Goal: Task Accomplishment & Management: Use online tool/utility

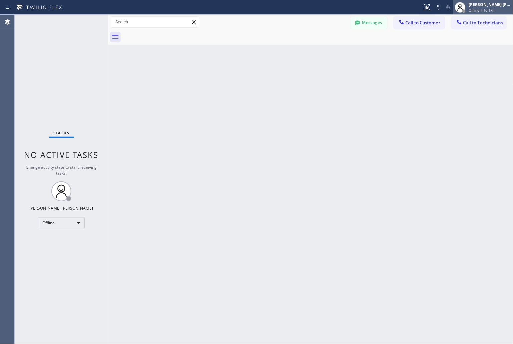
click at [468, 8] on div "[PERSON_NAME] [PERSON_NAME] Offline | 1d 17h" at bounding box center [490, 7] width 45 height 12
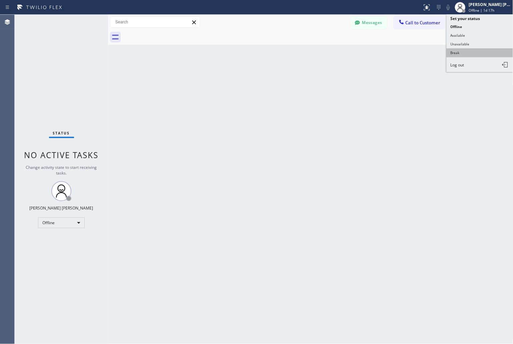
click at [471, 52] on button "Break" at bounding box center [480, 52] width 67 height 9
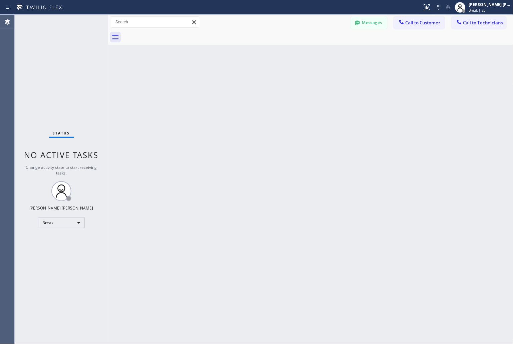
click at [256, 68] on div "Back to Dashboard Change Sender ID Customers Technicians MD [PERSON_NAME] [DATE…" at bounding box center [311, 179] width 406 height 329
click at [266, 65] on div "Back to Dashboard Change Sender ID Customers Technicians MD [PERSON_NAME] [DATE…" at bounding box center [311, 179] width 406 height 329
click at [245, 79] on div "Back to Dashboard Change Sender ID Customers Technicians MD [PERSON_NAME] [DATE…" at bounding box center [311, 179] width 406 height 329
click at [245, 78] on div "Back to Dashboard Change Sender ID Customers Technicians MD [PERSON_NAME] [DATE…" at bounding box center [311, 179] width 406 height 329
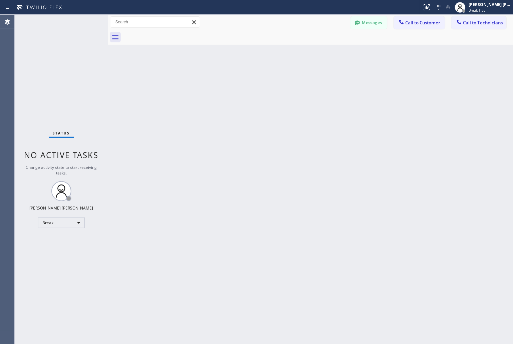
click at [245, 78] on div "Back to Dashboard Change Sender ID Customers Technicians MD [PERSON_NAME] [DATE…" at bounding box center [311, 179] width 406 height 329
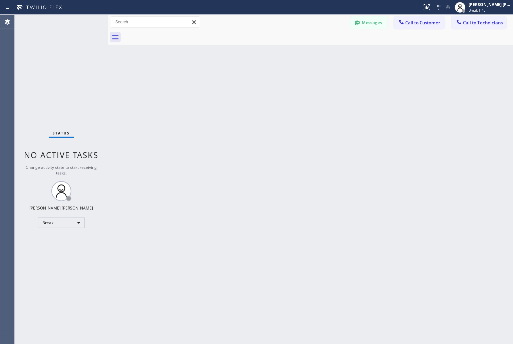
click at [245, 78] on div "Back to Dashboard Change Sender ID Customers Technicians MD [PERSON_NAME] [DATE…" at bounding box center [311, 179] width 406 height 329
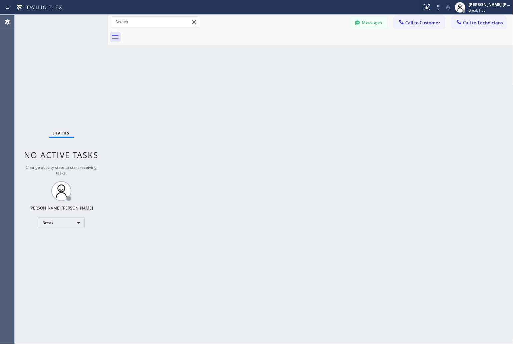
click at [245, 78] on div "Back to Dashboard Change Sender ID Customers Technicians MD [PERSON_NAME] [DATE…" at bounding box center [311, 179] width 406 height 329
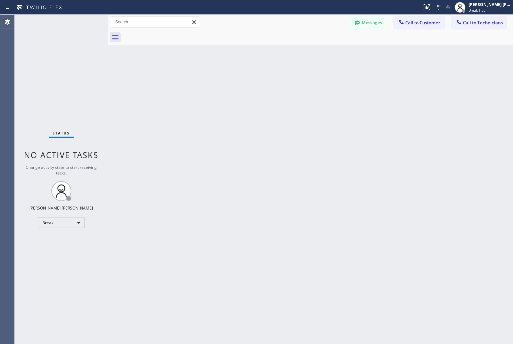
click at [245, 78] on div "Back to Dashboard Change Sender ID Customers Technicians MD [PERSON_NAME] [DATE…" at bounding box center [311, 179] width 406 height 329
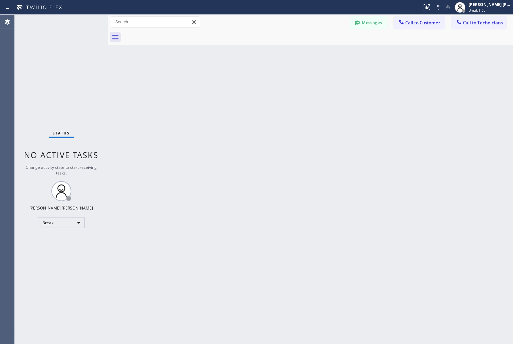
click at [245, 78] on div "Back to Dashboard Change Sender ID Customers Technicians MD [PERSON_NAME] [DATE…" at bounding box center [311, 179] width 406 height 329
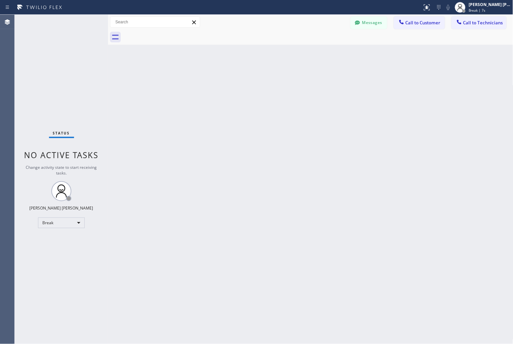
click at [245, 78] on div "Back to Dashboard Change Sender ID Customers Technicians MD [PERSON_NAME] [DATE…" at bounding box center [311, 179] width 406 height 329
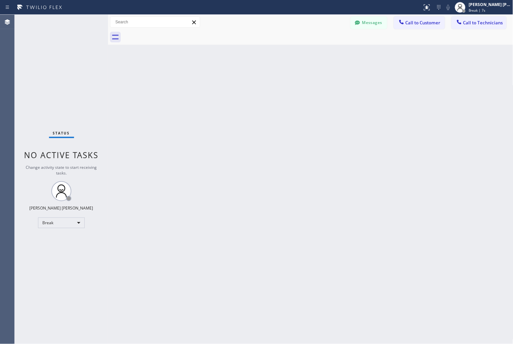
click at [245, 78] on div "Back to Dashboard Change Sender ID Customers Technicians MD [PERSON_NAME] [DATE…" at bounding box center [311, 179] width 406 height 329
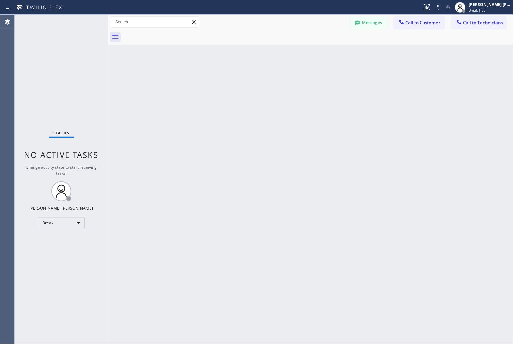
click at [245, 78] on div "Back to Dashboard Change Sender ID Customers Technicians MD [PERSON_NAME] [DATE…" at bounding box center [311, 179] width 406 height 329
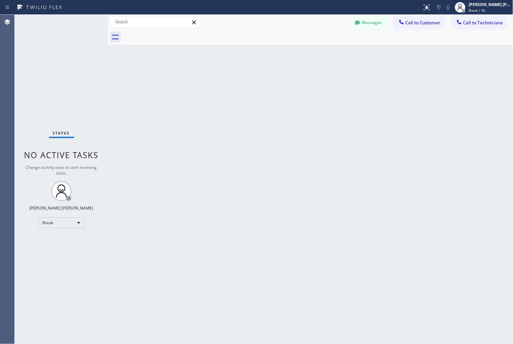
click at [245, 78] on div "Back to Dashboard Change Sender ID Customers Technicians MD [PERSON_NAME] [DATE…" at bounding box center [311, 179] width 406 height 329
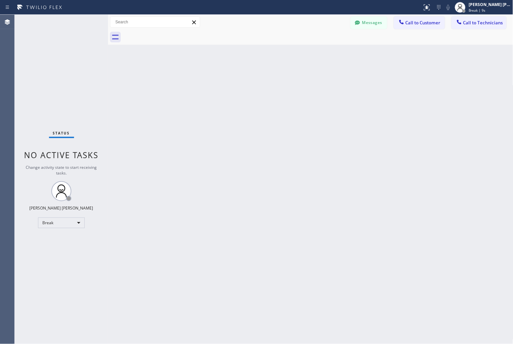
click at [245, 78] on div "Back to Dashboard Change Sender ID Customers Technicians MD [PERSON_NAME] [DATE…" at bounding box center [311, 179] width 406 height 329
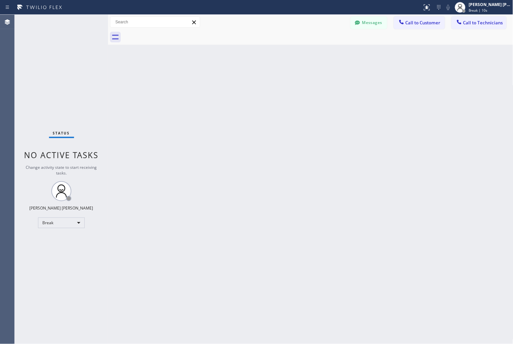
click at [245, 78] on div "Back to Dashboard Change Sender ID Customers Technicians MD [PERSON_NAME] [DATE…" at bounding box center [311, 179] width 406 height 329
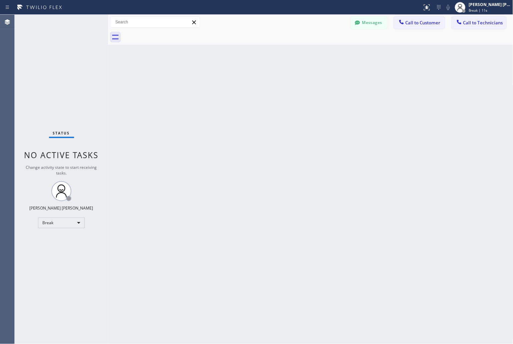
click at [245, 78] on div "Back to Dashboard Change Sender ID Customers Technicians MD [PERSON_NAME] [DATE…" at bounding box center [311, 179] width 406 height 329
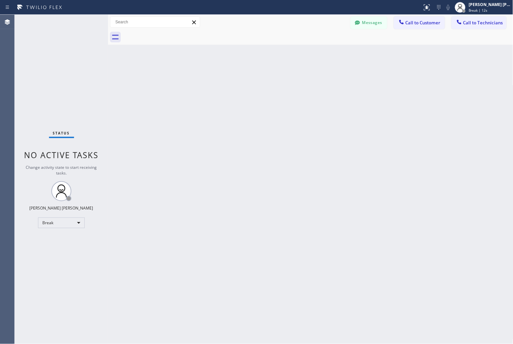
click at [245, 78] on div "Back to Dashboard Change Sender ID Customers Technicians MD [PERSON_NAME] [DATE…" at bounding box center [311, 179] width 406 height 329
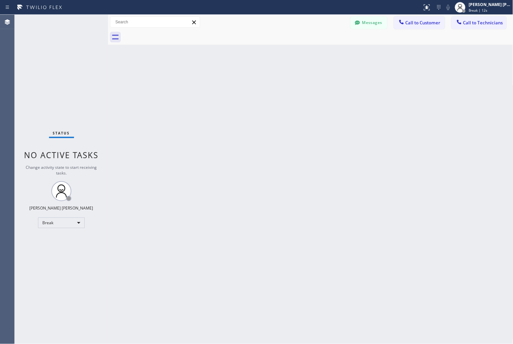
click at [245, 78] on div "Back to Dashboard Change Sender ID Customers Technicians MD [PERSON_NAME] [DATE…" at bounding box center [311, 179] width 406 height 329
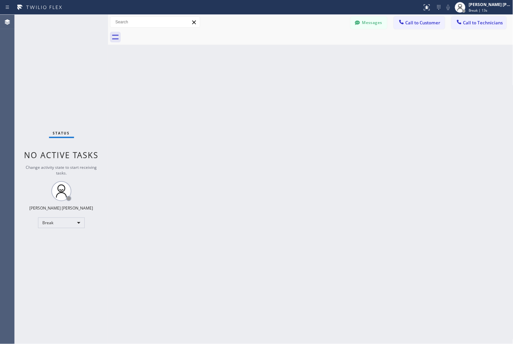
click at [245, 78] on div "Back to Dashboard Change Sender ID Customers Technicians MD [PERSON_NAME] [DATE…" at bounding box center [311, 179] width 406 height 329
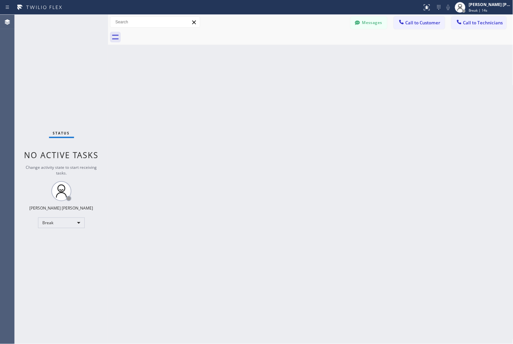
click at [245, 78] on div "Back to Dashboard Change Sender ID Customers Technicians MD [PERSON_NAME] [DATE…" at bounding box center [311, 179] width 406 height 329
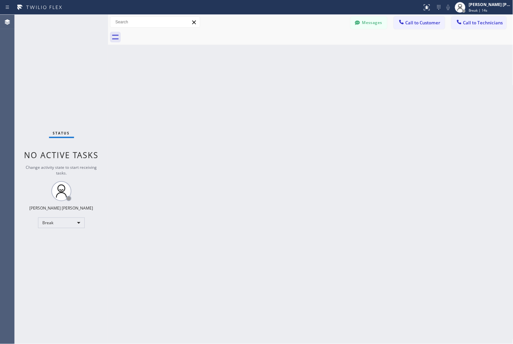
click at [245, 78] on div "Back to Dashboard Change Sender ID Customers Technicians MD [PERSON_NAME] [DATE…" at bounding box center [311, 179] width 406 height 329
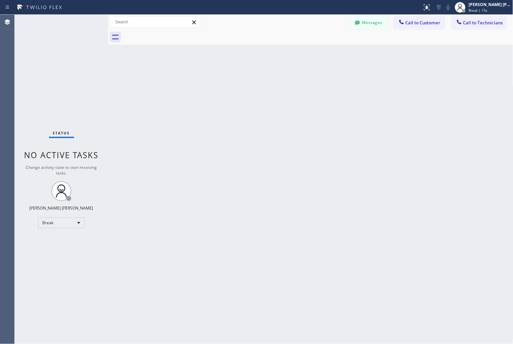
click at [245, 78] on div "Back to Dashboard Change Sender ID Customers Technicians MD [PERSON_NAME] [DATE…" at bounding box center [311, 179] width 406 height 329
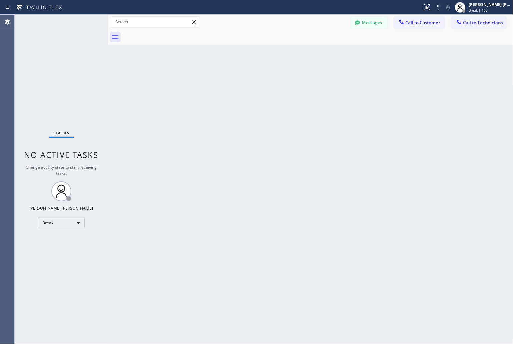
click at [245, 78] on div "Back to Dashboard Change Sender ID Customers Technicians MD [PERSON_NAME] [DATE…" at bounding box center [311, 179] width 406 height 329
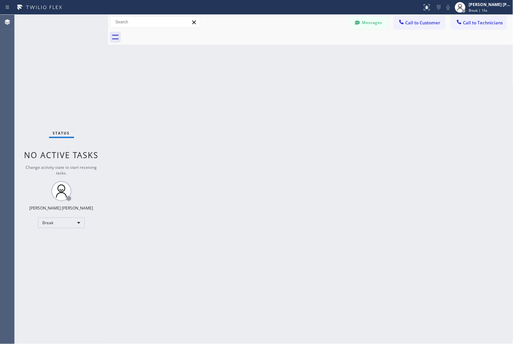
click at [245, 78] on div "Back to Dashboard Change Sender ID Customers Technicians MD [PERSON_NAME] [DATE…" at bounding box center [311, 179] width 406 height 329
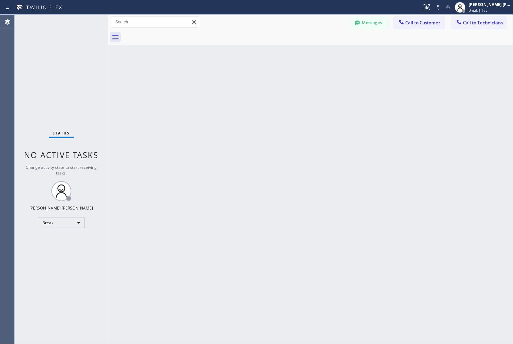
click at [245, 78] on div "Back to Dashboard Change Sender ID Customers Technicians MD [PERSON_NAME] [DATE…" at bounding box center [311, 179] width 406 height 329
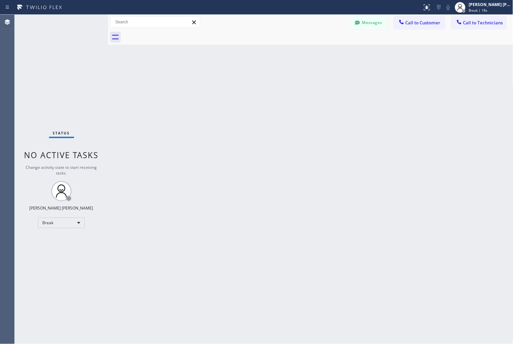
click at [245, 78] on div "Back to Dashboard Change Sender ID Customers Technicians MD [PERSON_NAME] [DATE…" at bounding box center [311, 179] width 406 height 329
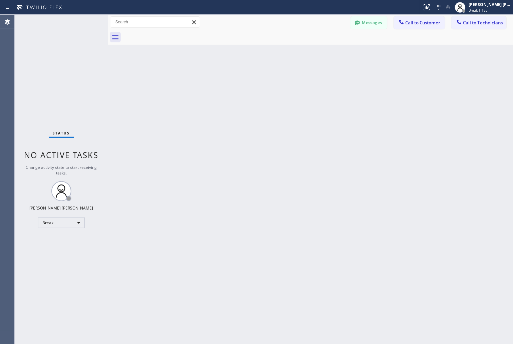
click at [245, 78] on div "Back to Dashboard Change Sender ID Customers Technicians MD [PERSON_NAME] [DATE…" at bounding box center [311, 179] width 406 height 329
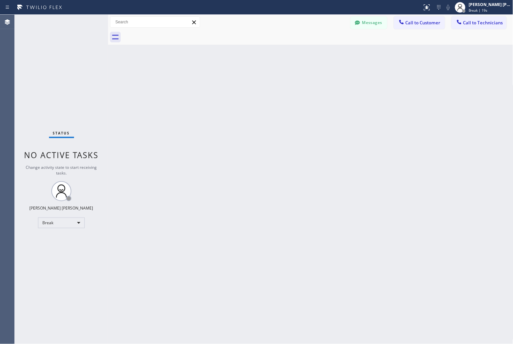
click at [245, 78] on div "Back to Dashboard Change Sender ID Customers Technicians MD [PERSON_NAME] [DATE…" at bounding box center [311, 179] width 406 height 329
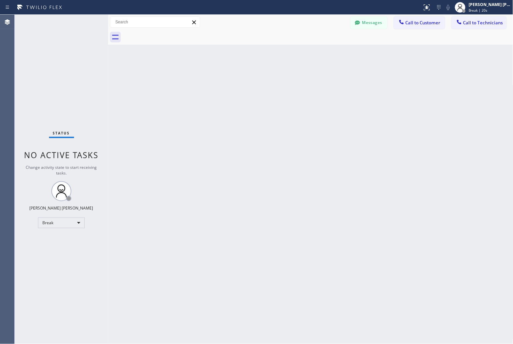
click at [245, 78] on div "Back to Dashboard Change Sender ID Customers Technicians MD [PERSON_NAME] [DATE…" at bounding box center [311, 179] width 406 height 329
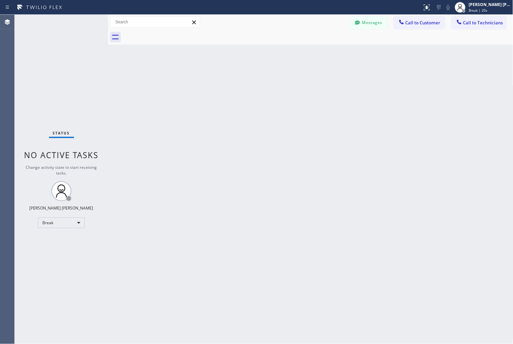
click at [245, 78] on div "Back to Dashboard Change Sender ID Customers Technicians MD [PERSON_NAME] [DATE…" at bounding box center [311, 179] width 406 height 329
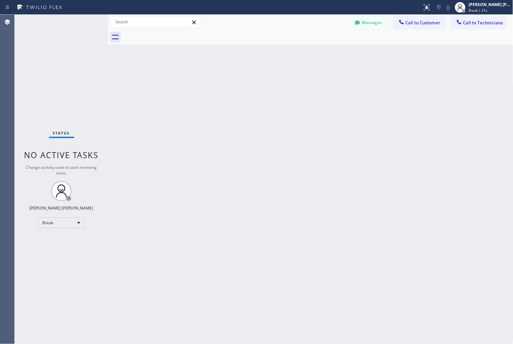
click at [245, 78] on div "Back to Dashboard Change Sender ID Customers Technicians MD [PERSON_NAME] [DATE…" at bounding box center [311, 179] width 406 height 329
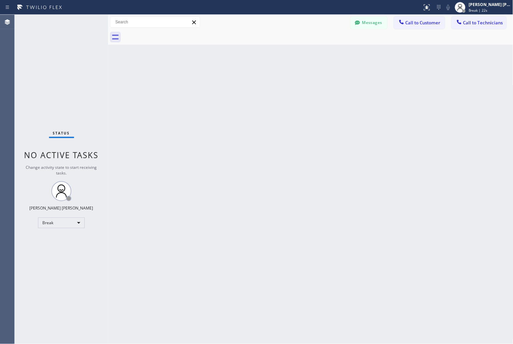
click at [245, 78] on div "Back to Dashboard Change Sender ID Customers Technicians MD [PERSON_NAME] [DATE…" at bounding box center [311, 179] width 406 height 329
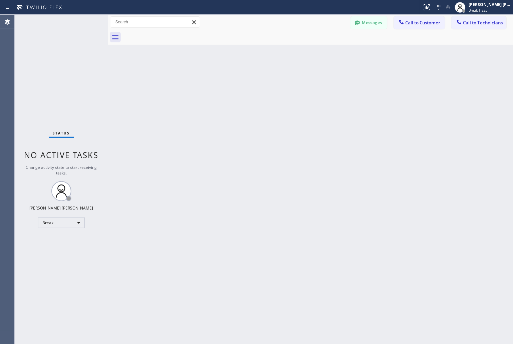
click at [245, 78] on div "Back to Dashboard Change Sender ID Customers Technicians MD [PERSON_NAME] [DATE…" at bounding box center [311, 179] width 406 height 329
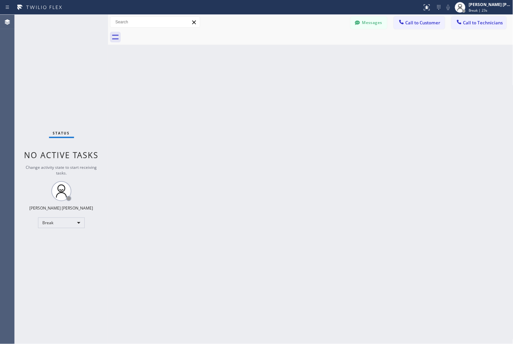
click at [245, 78] on div "Back to Dashboard Change Sender ID Customers Technicians MD [PERSON_NAME] [DATE…" at bounding box center [311, 179] width 406 height 329
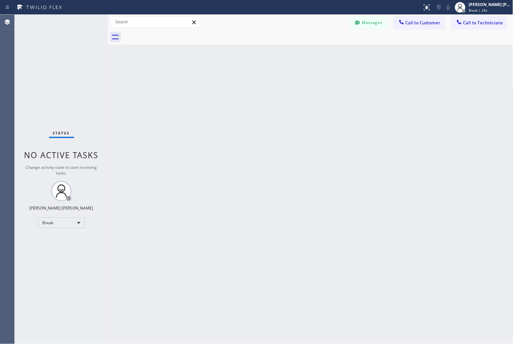
click at [245, 78] on div "Back to Dashboard Change Sender ID Customers Technicians MD [PERSON_NAME] [DATE…" at bounding box center [311, 179] width 406 height 329
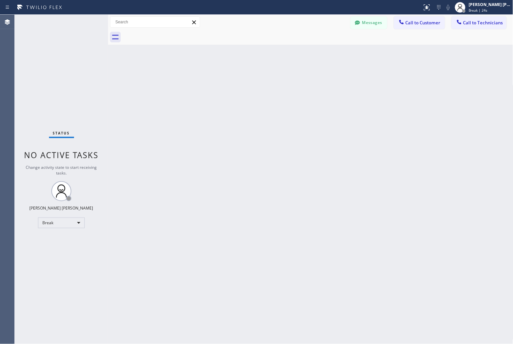
click at [245, 78] on div "Back to Dashboard Change Sender ID Customers Technicians MD [PERSON_NAME] [DATE…" at bounding box center [311, 179] width 406 height 329
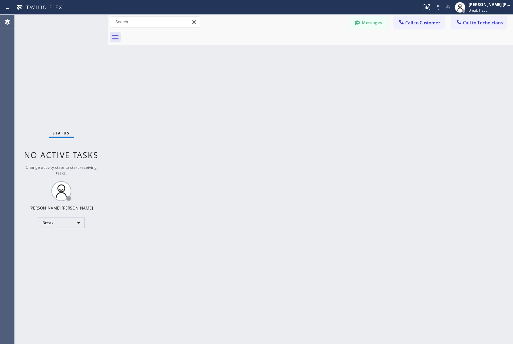
click at [245, 78] on div "Back to Dashboard Change Sender ID Customers Technicians MD [PERSON_NAME] [DATE…" at bounding box center [311, 179] width 406 height 329
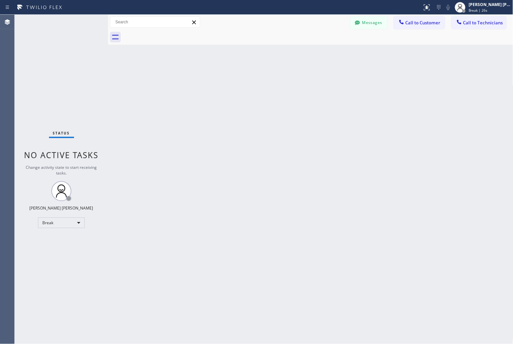
click at [245, 78] on div "Back to Dashboard Change Sender ID Customers Technicians MD [PERSON_NAME] [DATE…" at bounding box center [311, 179] width 406 height 329
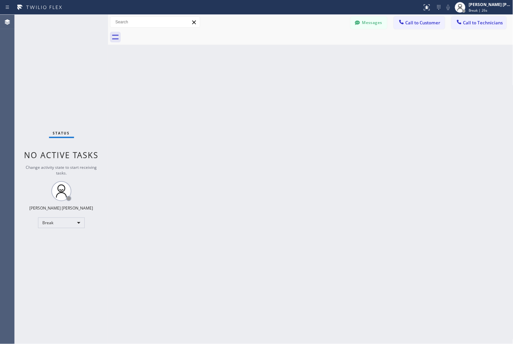
click at [245, 78] on div "Back to Dashboard Change Sender ID Customers Technicians MD [PERSON_NAME] [DATE…" at bounding box center [311, 179] width 406 height 329
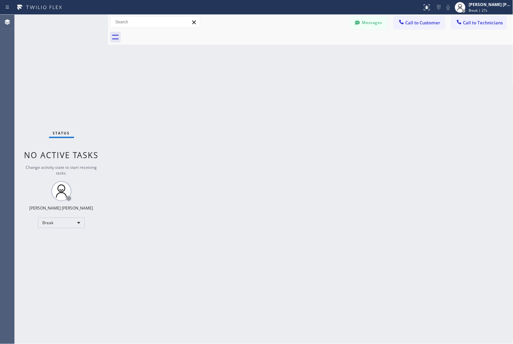
click at [245, 78] on div "Back to Dashboard Change Sender ID Customers Technicians MD [PERSON_NAME] [DATE…" at bounding box center [311, 179] width 406 height 329
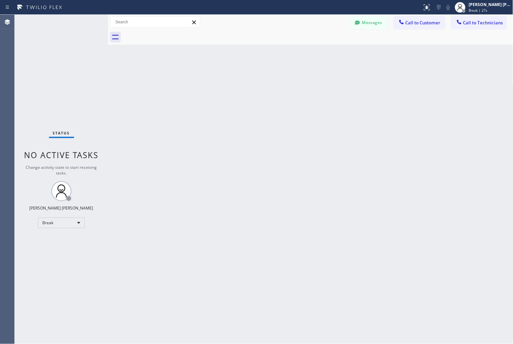
click at [245, 78] on div "Back to Dashboard Change Sender ID Customers Technicians MD [PERSON_NAME] [DATE…" at bounding box center [311, 179] width 406 height 329
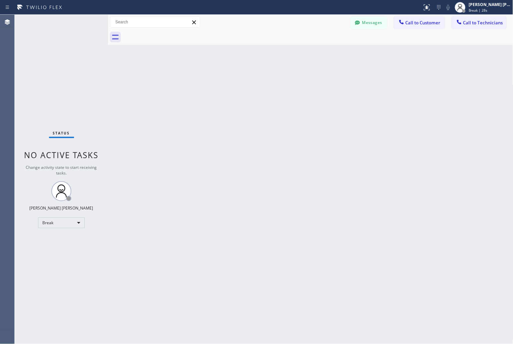
click at [245, 78] on div "Back to Dashboard Change Sender ID Customers Technicians MD [PERSON_NAME] [DATE…" at bounding box center [311, 179] width 406 height 329
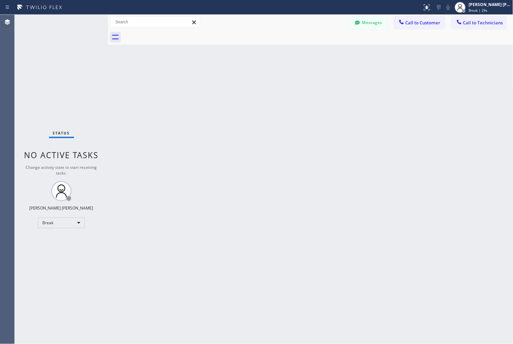
click at [245, 78] on div "Back to Dashboard Change Sender ID Customers Technicians MD [PERSON_NAME] [DATE…" at bounding box center [311, 179] width 406 height 329
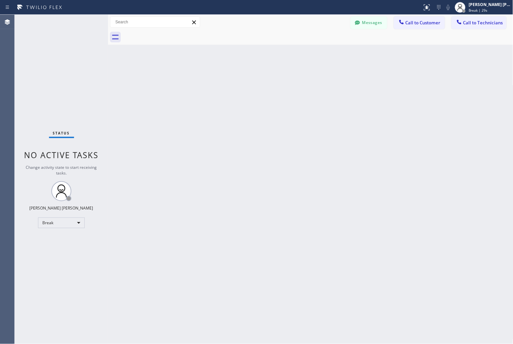
click at [245, 78] on div "Back to Dashboard Change Sender ID Customers Technicians MD [PERSON_NAME] [DATE…" at bounding box center [311, 179] width 406 height 329
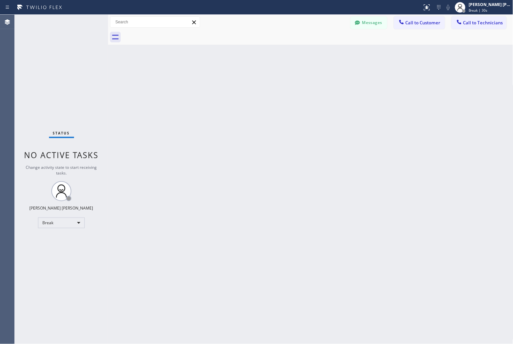
click at [245, 78] on div "Back to Dashboard Change Sender ID Customers Technicians MD [PERSON_NAME] [DATE…" at bounding box center [311, 179] width 406 height 329
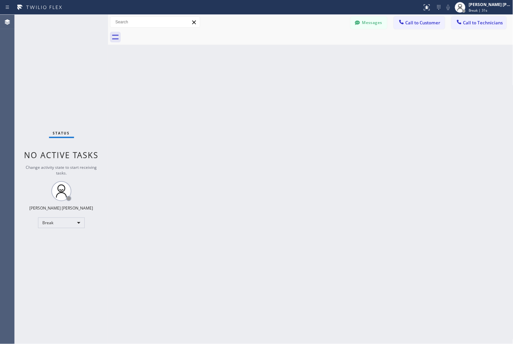
click at [245, 78] on div "Back to Dashboard Change Sender ID Customers Technicians MD [PERSON_NAME] [DATE…" at bounding box center [311, 179] width 406 height 329
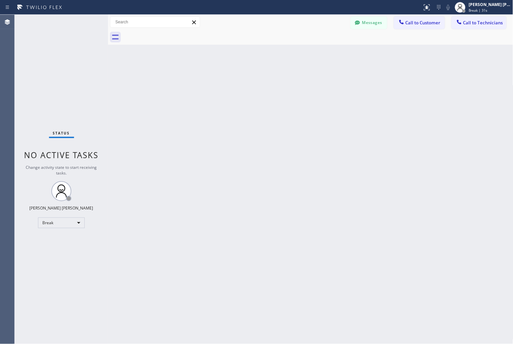
click at [245, 78] on div "Back to Dashboard Change Sender ID Customers Technicians MD [PERSON_NAME] [DATE…" at bounding box center [311, 179] width 406 height 329
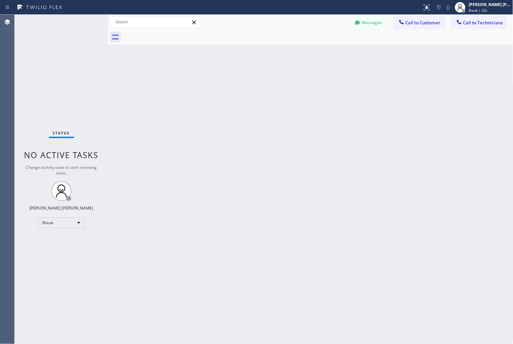
click at [245, 78] on div "Back to Dashboard Change Sender ID Customers Technicians MD [PERSON_NAME] [DATE…" at bounding box center [311, 179] width 406 height 329
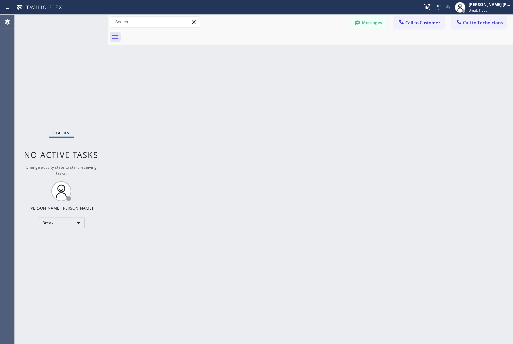
click at [245, 78] on div "Back to Dashboard Change Sender ID Customers Technicians MD [PERSON_NAME] [DATE…" at bounding box center [311, 179] width 406 height 329
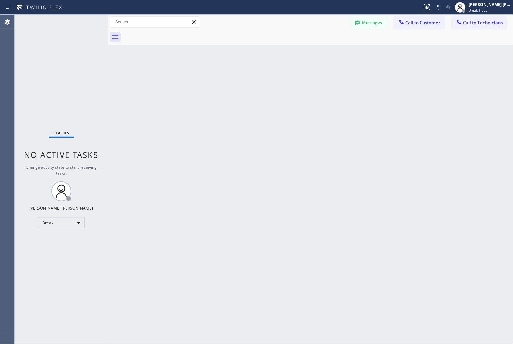
click at [245, 78] on div "Back to Dashboard Change Sender ID Customers Technicians MD [PERSON_NAME] [DATE…" at bounding box center [311, 179] width 406 height 329
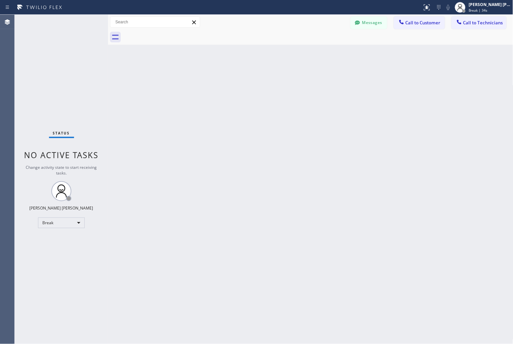
click at [245, 78] on div "Back to Dashboard Change Sender ID Customers Technicians MD [PERSON_NAME] [DATE…" at bounding box center [311, 179] width 406 height 329
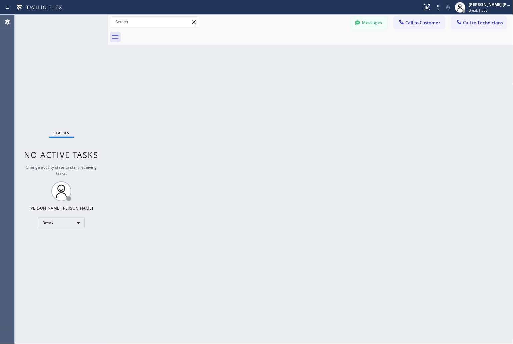
click at [245, 78] on div "Back to Dashboard Change Sender ID Customers Technicians MD [PERSON_NAME] [DATE…" at bounding box center [311, 179] width 406 height 329
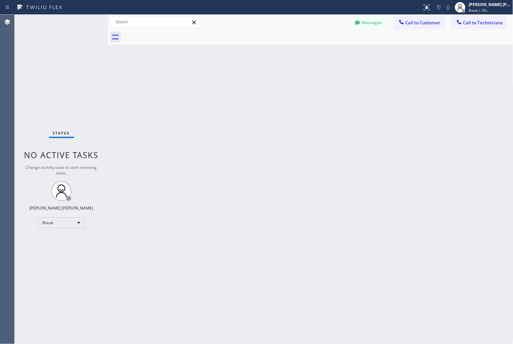
click at [245, 78] on div "Back to Dashboard Change Sender ID Customers Technicians MD [PERSON_NAME] [DATE…" at bounding box center [311, 179] width 406 height 329
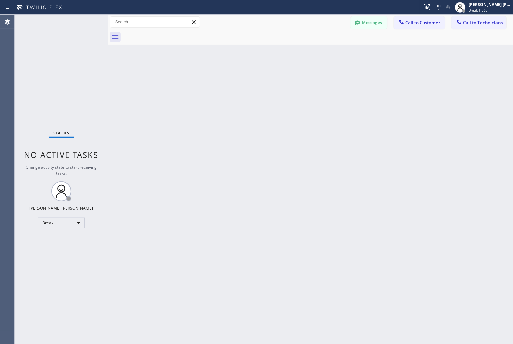
click at [245, 78] on div "Back to Dashboard Change Sender ID Customers Technicians MD [PERSON_NAME] [DATE…" at bounding box center [311, 179] width 406 height 329
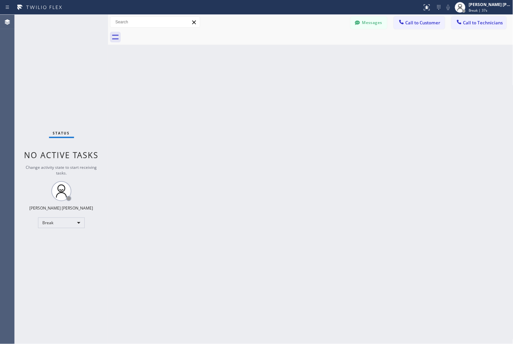
click at [245, 78] on div "Back to Dashboard Change Sender ID Customers Technicians MD [PERSON_NAME] [DATE…" at bounding box center [311, 179] width 406 height 329
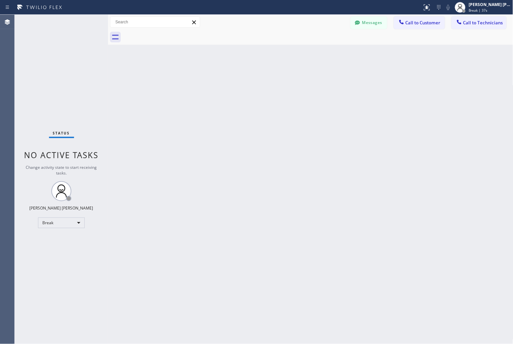
click at [245, 78] on div "Back to Dashboard Change Sender ID Customers Technicians MD [PERSON_NAME] [DATE…" at bounding box center [311, 179] width 406 height 329
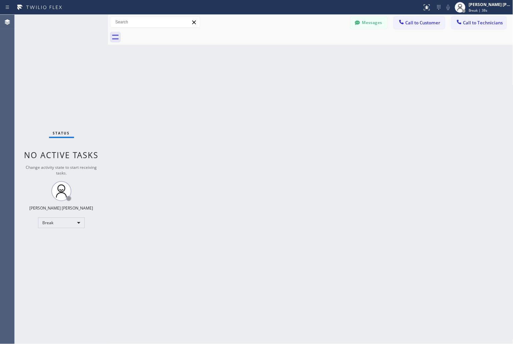
click at [245, 78] on div "Back to Dashboard Change Sender ID Customers Technicians MD [PERSON_NAME] [DATE…" at bounding box center [311, 179] width 406 height 329
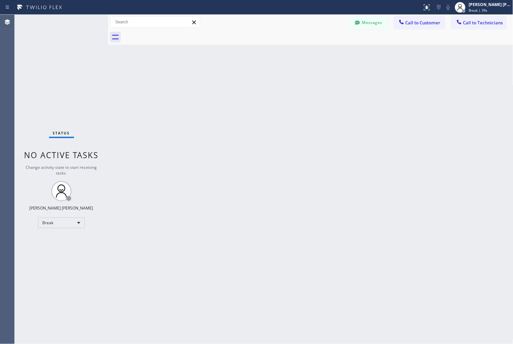
click at [245, 78] on div "Back to Dashboard Change Sender ID Customers Technicians MD [PERSON_NAME] [DATE…" at bounding box center [311, 179] width 406 height 329
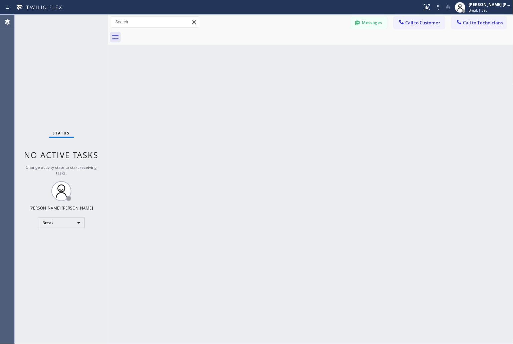
click at [245, 78] on div "Back to Dashboard Change Sender ID Customers Technicians MD [PERSON_NAME] [DATE…" at bounding box center [311, 179] width 406 height 329
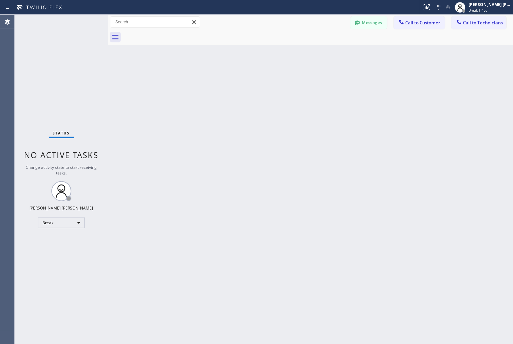
click at [245, 78] on div "Back to Dashboard Change Sender ID Customers Technicians MD [PERSON_NAME] [DATE…" at bounding box center [311, 179] width 406 height 329
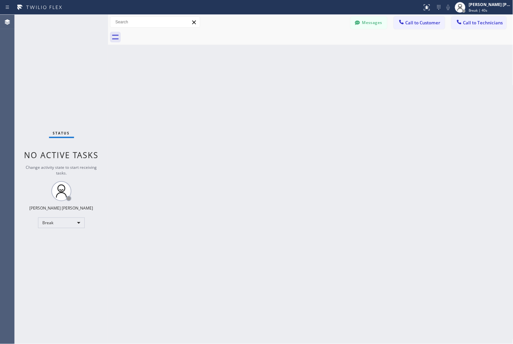
click at [245, 78] on div "Back to Dashboard Change Sender ID Customers Technicians MD [PERSON_NAME] [DATE…" at bounding box center [311, 179] width 406 height 329
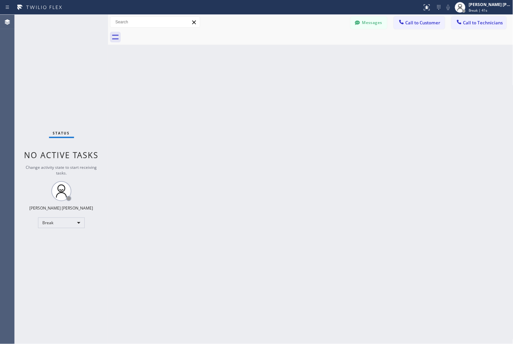
click at [245, 78] on div "Back to Dashboard Change Sender ID Customers Technicians MD [PERSON_NAME] [DATE…" at bounding box center [311, 179] width 406 height 329
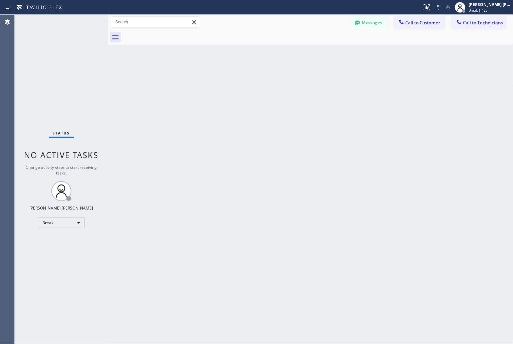
click at [245, 78] on div "Back to Dashboard Change Sender ID Customers Technicians MD [PERSON_NAME] [DATE…" at bounding box center [311, 179] width 406 height 329
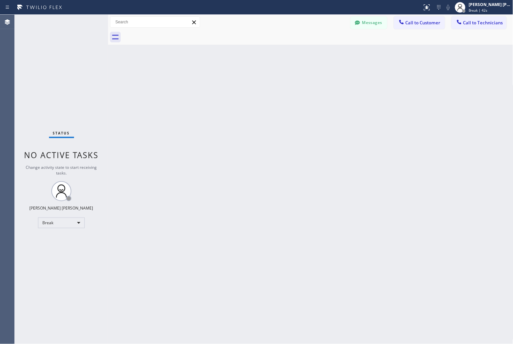
click at [245, 78] on div "Back to Dashboard Change Sender ID Customers Technicians MD [PERSON_NAME] [DATE…" at bounding box center [311, 179] width 406 height 329
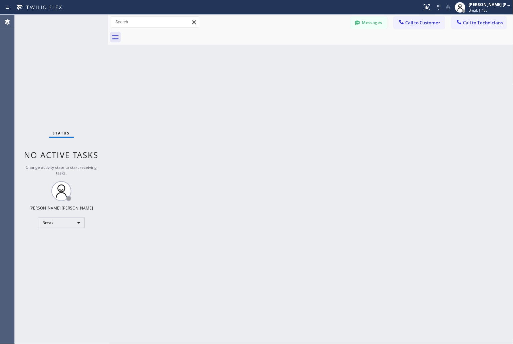
click at [245, 78] on div "Back to Dashboard Change Sender ID Customers Technicians MD [PERSON_NAME] [DATE…" at bounding box center [311, 179] width 406 height 329
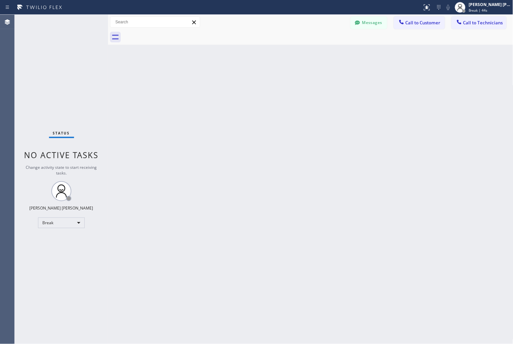
click at [245, 78] on div "Back to Dashboard Change Sender ID Customers Technicians MD [PERSON_NAME] [DATE…" at bounding box center [311, 179] width 406 height 329
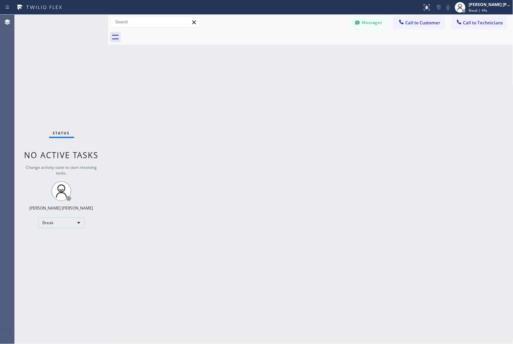
click at [245, 78] on div "Back to Dashboard Change Sender ID Customers Technicians MD [PERSON_NAME] [DATE…" at bounding box center [311, 179] width 406 height 329
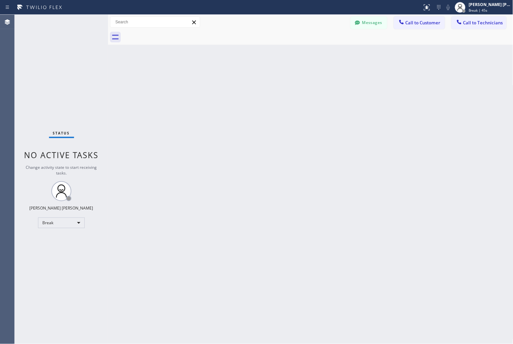
click at [245, 78] on div "Back to Dashboard Change Sender ID Customers Technicians MD [PERSON_NAME] [DATE…" at bounding box center [311, 179] width 406 height 329
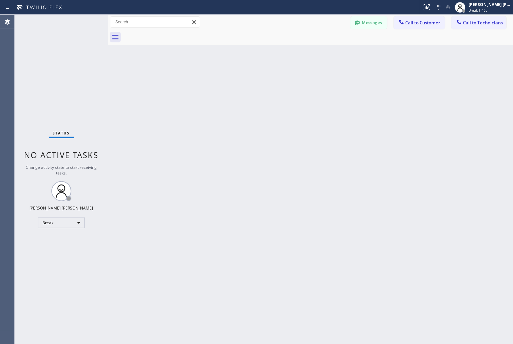
click at [245, 78] on div "Back to Dashboard Change Sender ID Customers Technicians MD [PERSON_NAME] [DATE…" at bounding box center [311, 179] width 406 height 329
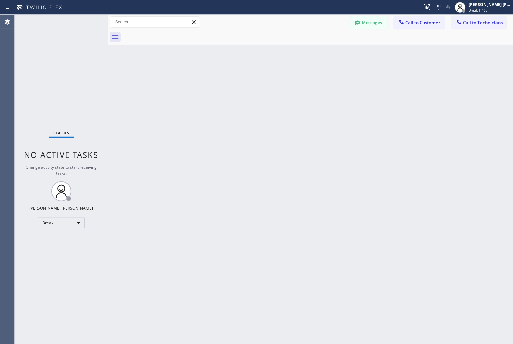
click at [245, 78] on div "Back to Dashboard Change Sender ID Customers Technicians MD [PERSON_NAME] [DATE…" at bounding box center [311, 179] width 406 height 329
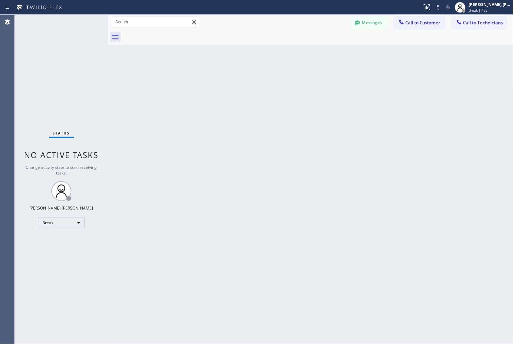
click at [245, 78] on div "Back to Dashboard Change Sender ID Customers Technicians MD [PERSON_NAME] [DATE…" at bounding box center [311, 179] width 406 height 329
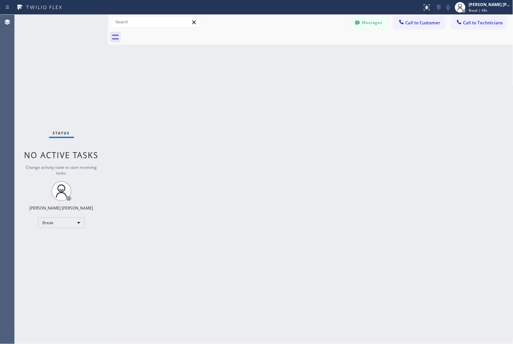
click at [245, 78] on div "Back to Dashboard Change Sender ID Customers Technicians MD [PERSON_NAME] [DATE…" at bounding box center [311, 179] width 406 height 329
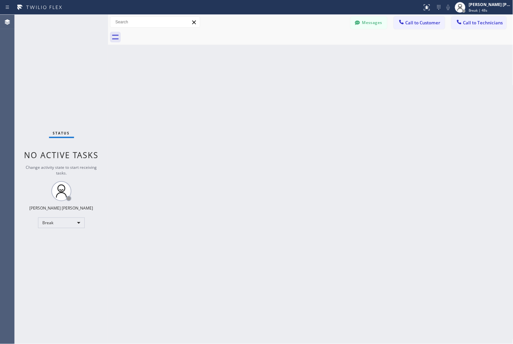
click at [245, 78] on div "Back to Dashboard Change Sender ID Customers Technicians MD [PERSON_NAME] [DATE…" at bounding box center [311, 179] width 406 height 329
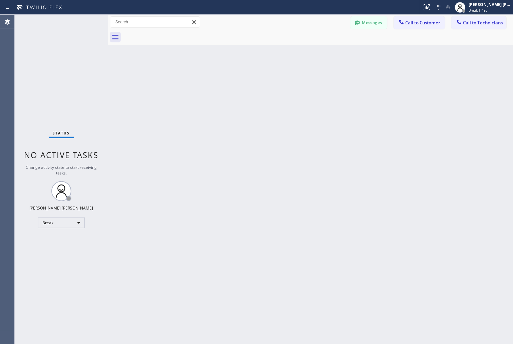
click at [245, 78] on div "Back to Dashboard Change Sender ID Customers Technicians MD [PERSON_NAME] [DATE…" at bounding box center [311, 179] width 406 height 329
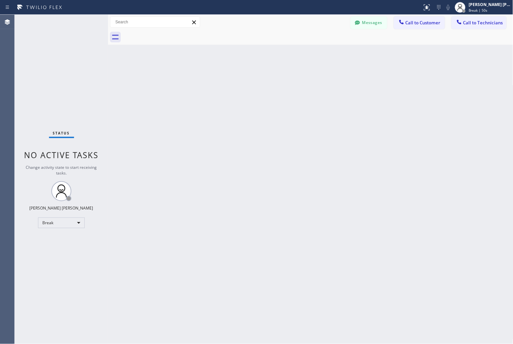
click at [245, 78] on div "Back to Dashboard Change Sender ID Customers Technicians MD [PERSON_NAME] [DATE…" at bounding box center [311, 179] width 406 height 329
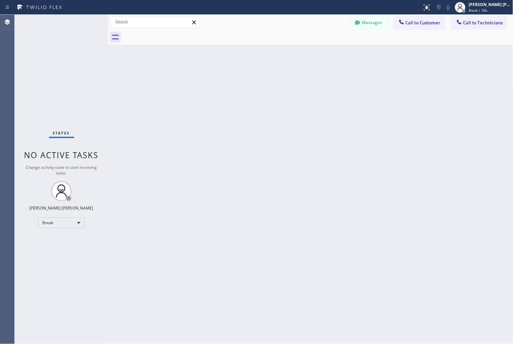
click at [245, 78] on div "Back to Dashboard Change Sender ID Customers Technicians MD [PERSON_NAME] [DATE…" at bounding box center [311, 179] width 406 height 329
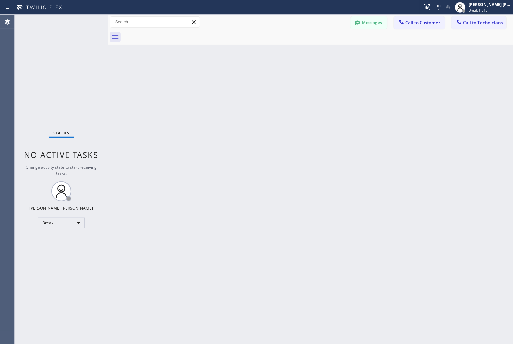
click at [245, 78] on div "Back to Dashboard Change Sender ID Customers Technicians MD [PERSON_NAME] [DATE…" at bounding box center [311, 179] width 406 height 329
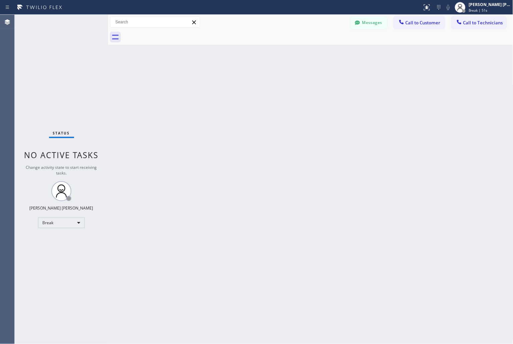
click at [245, 78] on div "Back to Dashboard Change Sender ID Customers Technicians MD [PERSON_NAME] [DATE…" at bounding box center [311, 179] width 406 height 329
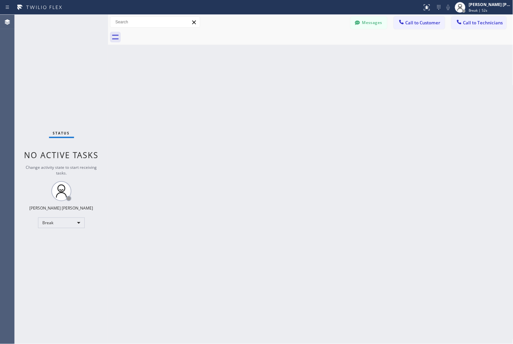
click at [245, 78] on div "Back to Dashboard Change Sender ID Customers Technicians MD [PERSON_NAME] [DATE…" at bounding box center [311, 179] width 406 height 329
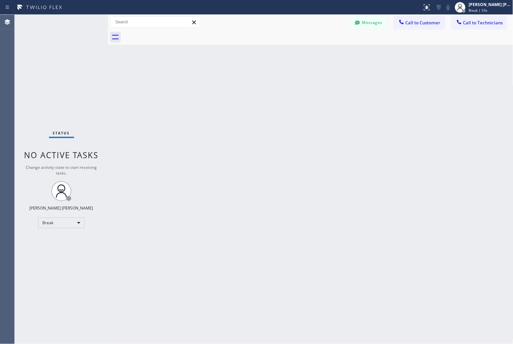
click at [245, 78] on div "Back to Dashboard Change Sender ID Customers Technicians MD [PERSON_NAME] [DATE…" at bounding box center [311, 179] width 406 height 329
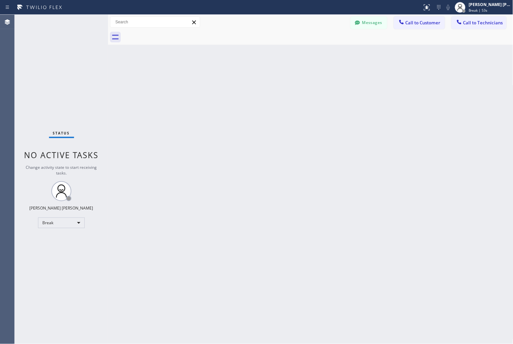
click at [245, 78] on div "Back to Dashboard Change Sender ID Customers Technicians MD [PERSON_NAME] [DATE…" at bounding box center [311, 179] width 406 height 329
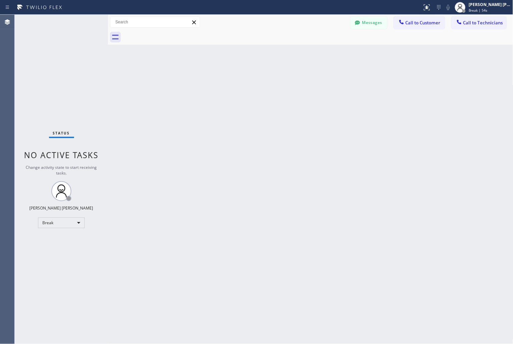
click at [245, 78] on div "Back to Dashboard Change Sender ID Customers Technicians MD [PERSON_NAME] [DATE…" at bounding box center [311, 179] width 406 height 329
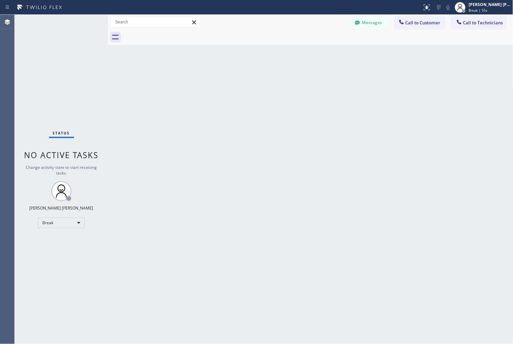
click at [245, 78] on div "Back to Dashboard Change Sender ID Customers Technicians MD [PERSON_NAME] [DATE…" at bounding box center [311, 179] width 406 height 329
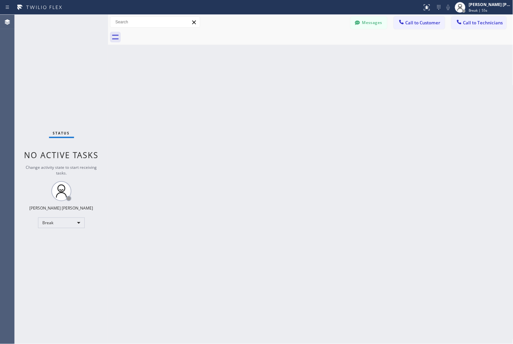
click at [245, 78] on div "Back to Dashboard Change Sender ID Customers Technicians MD [PERSON_NAME] [DATE…" at bounding box center [311, 179] width 406 height 329
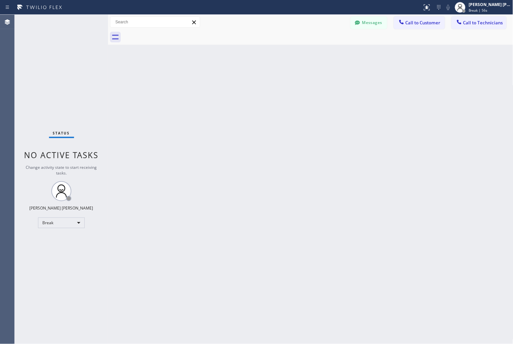
click at [245, 78] on div "Back to Dashboard Change Sender ID Customers Technicians MD [PERSON_NAME] [DATE…" at bounding box center [311, 179] width 406 height 329
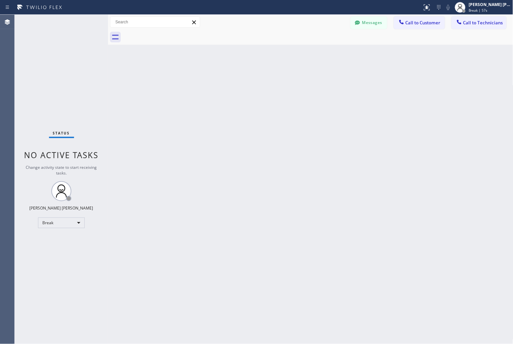
click at [245, 78] on div "Back to Dashboard Change Sender ID Customers Technicians MD [PERSON_NAME] [DATE…" at bounding box center [311, 179] width 406 height 329
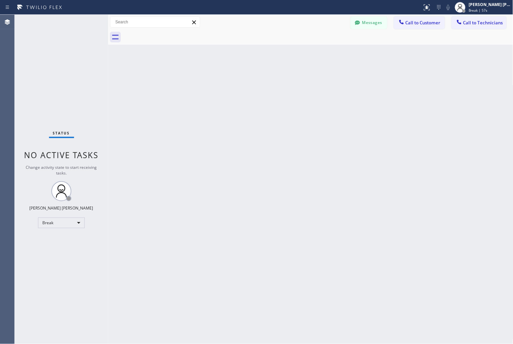
click at [245, 78] on div "Back to Dashboard Change Sender ID Customers Technicians MD [PERSON_NAME] [DATE…" at bounding box center [311, 179] width 406 height 329
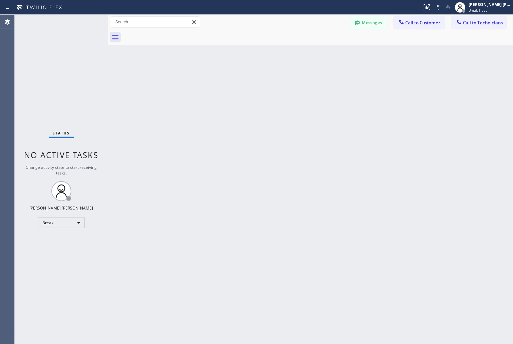
click at [245, 78] on div "Back to Dashboard Change Sender ID Customers Technicians MD [PERSON_NAME] [DATE…" at bounding box center [311, 179] width 406 height 329
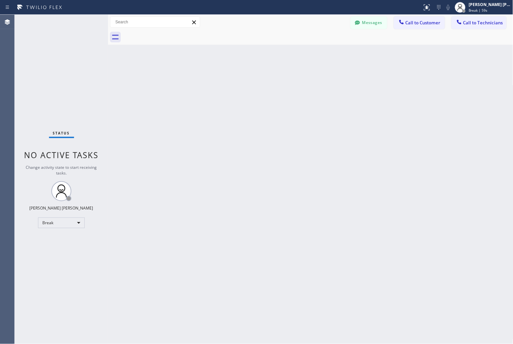
click at [245, 78] on div "Back to Dashboard Change Sender ID Customers Technicians MD [PERSON_NAME] [DATE…" at bounding box center [311, 179] width 406 height 329
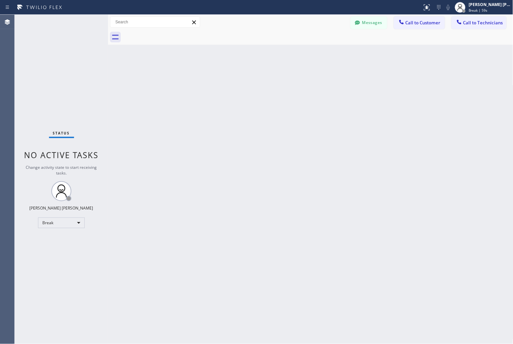
click at [245, 78] on div "Back to Dashboard Change Sender ID Customers Technicians MD [PERSON_NAME] [DATE…" at bounding box center [311, 179] width 406 height 329
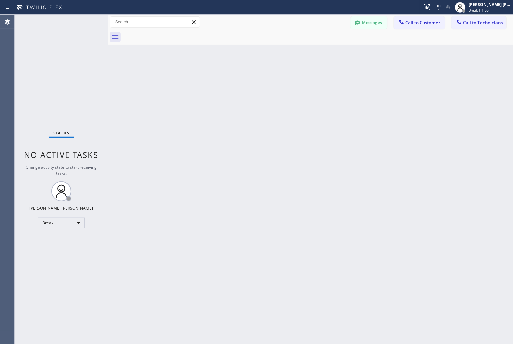
click at [245, 78] on div "Back to Dashboard Change Sender ID Customers Technicians MD [PERSON_NAME] [DATE…" at bounding box center [311, 179] width 406 height 329
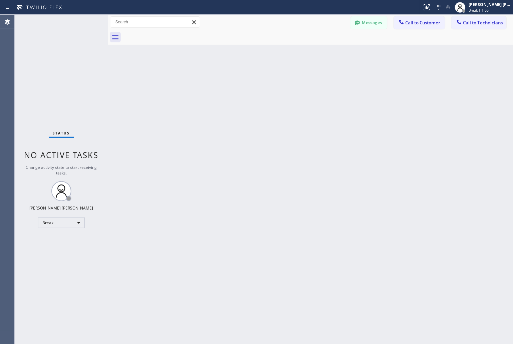
click at [245, 78] on div "Back to Dashboard Change Sender ID Customers Technicians MD [PERSON_NAME] [DATE…" at bounding box center [311, 179] width 406 height 329
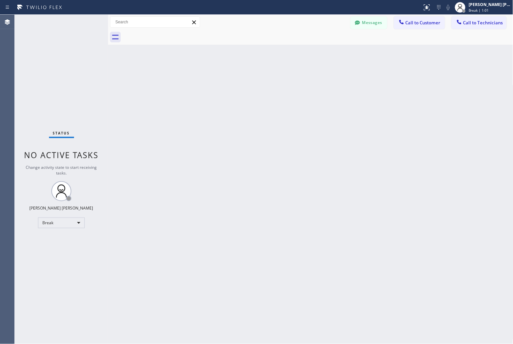
click at [245, 78] on div "Back to Dashboard Change Sender ID Customers Technicians MD [PERSON_NAME] [DATE…" at bounding box center [311, 179] width 406 height 329
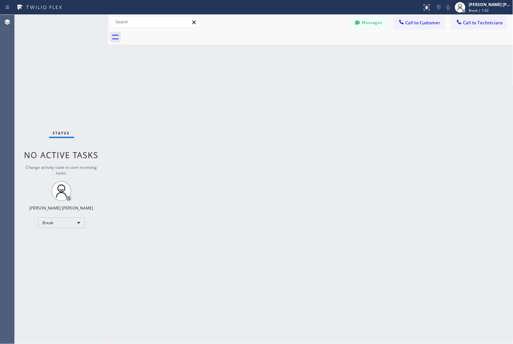
click at [245, 78] on div "Back to Dashboard Change Sender ID Customers Technicians MD [PERSON_NAME] [DATE…" at bounding box center [311, 179] width 406 height 329
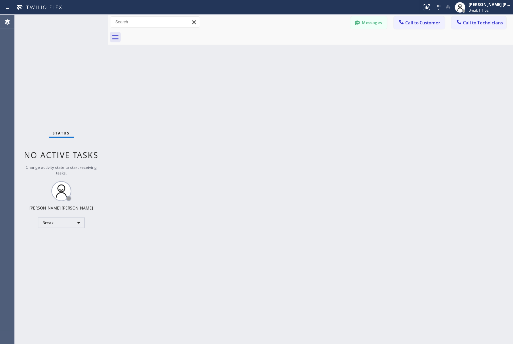
click at [245, 78] on div "Back to Dashboard Change Sender ID Customers Technicians MD [PERSON_NAME] [DATE…" at bounding box center [311, 179] width 406 height 329
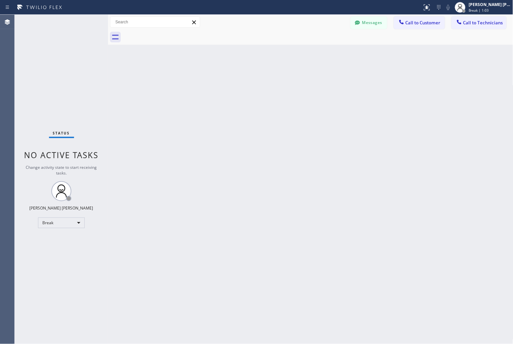
click at [245, 78] on div "Back to Dashboard Change Sender ID Customers Technicians MD [PERSON_NAME] [DATE…" at bounding box center [311, 179] width 406 height 329
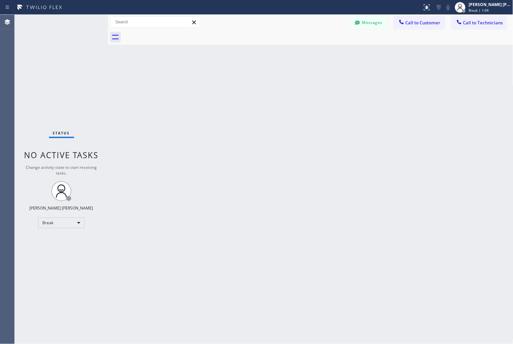
click at [245, 78] on div "Back to Dashboard Change Sender ID Customers Technicians MD [PERSON_NAME] [DATE…" at bounding box center [311, 179] width 406 height 329
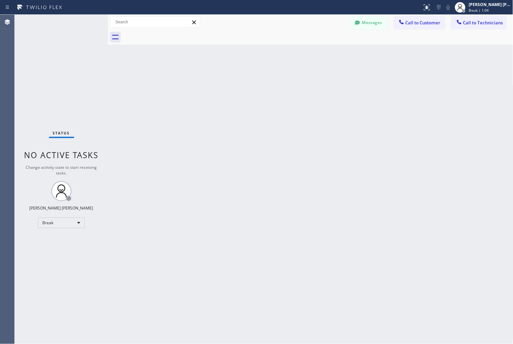
click at [245, 78] on div "Back to Dashboard Change Sender ID Customers Technicians MD [PERSON_NAME] [DATE…" at bounding box center [311, 179] width 406 height 329
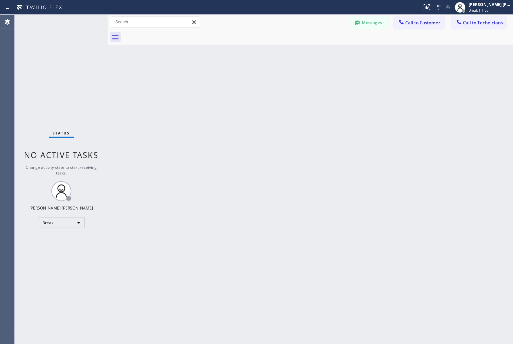
click at [245, 78] on div "Back to Dashboard Change Sender ID Customers Technicians MD [PERSON_NAME] [DATE…" at bounding box center [311, 179] width 406 height 329
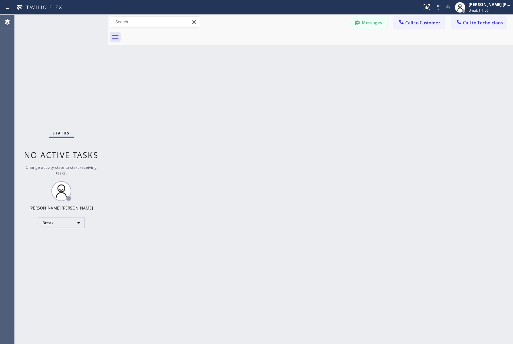
click at [245, 78] on div "Back to Dashboard Change Sender ID Customers Technicians MD [PERSON_NAME] [DATE…" at bounding box center [311, 179] width 406 height 329
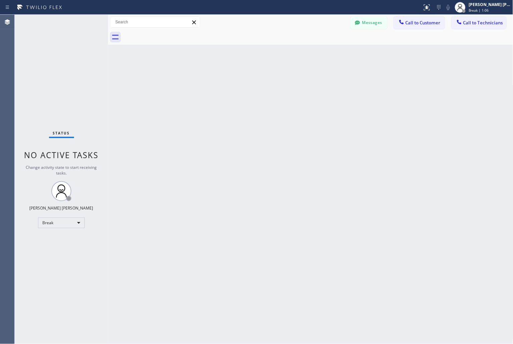
click at [245, 78] on div "Back to Dashboard Change Sender ID Customers Technicians MD [PERSON_NAME] [DATE…" at bounding box center [311, 179] width 406 height 329
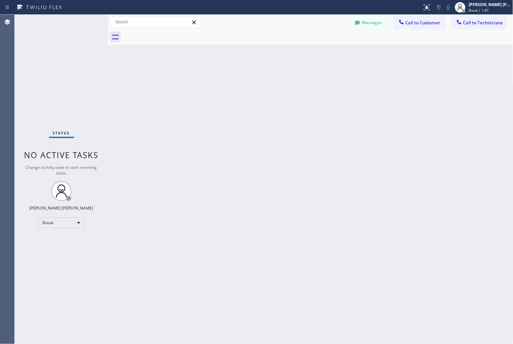
click at [245, 78] on div "Back to Dashboard Change Sender ID Customers Technicians MD [PERSON_NAME] [DATE…" at bounding box center [311, 179] width 406 height 329
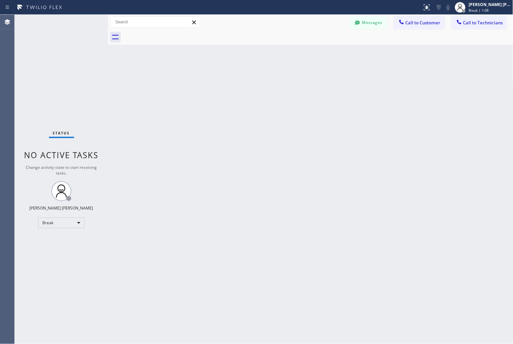
click at [245, 78] on div "Back to Dashboard Change Sender ID Customers Technicians MD [PERSON_NAME] [DATE…" at bounding box center [311, 179] width 406 height 329
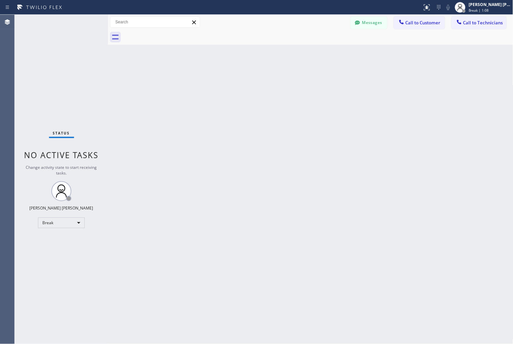
click at [245, 78] on div "Back to Dashboard Change Sender ID Customers Technicians MD [PERSON_NAME] [DATE…" at bounding box center [311, 179] width 406 height 329
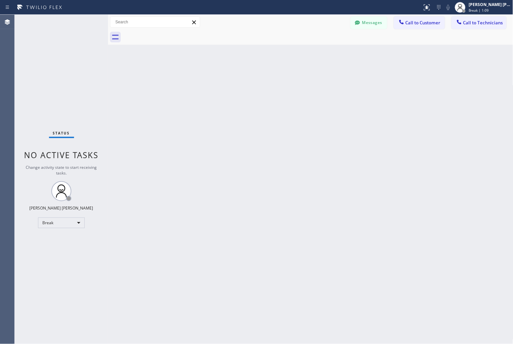
click at [245, 78] on div "Back to Dashboard Change Sender ID Customers Technicians MD [PERSON_NAME] [DATE…" at bounding box center [311, 179] width 406 height 329
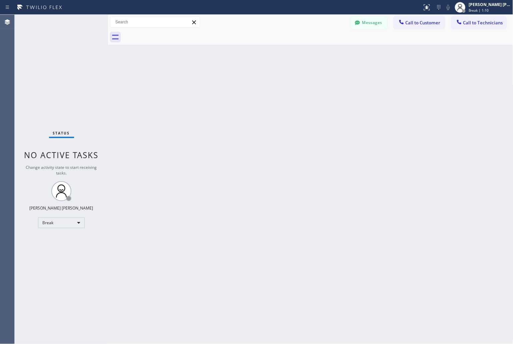
click at [245, 78] on div "Back to Dashboard Change Sender ID Customers Technicians MD [PERSON_NAME] [DATE…" at bounding box center [311, 179] width 406 height 329
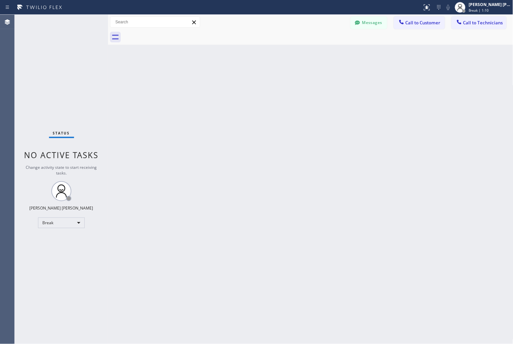
click at [245, 78] on div "Back to Dashboard Change Sender ID Customers Technicians MD [PERSON_NAME] [DATE…" at bounding box center [311, 179] width 406 height 329
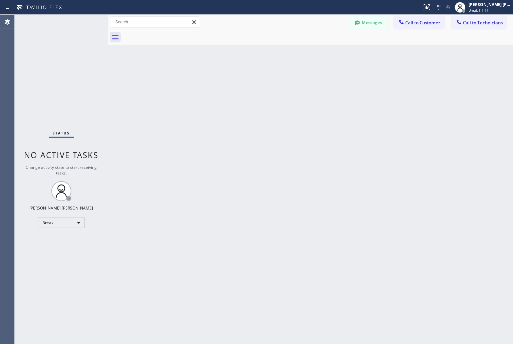
click at [245, 78] on div "Back to Dashboard Change Sender ID Customers Technicians MD [PERSON_NAME] [DATE…" at bounding box center [311, 179] width 406 height 329
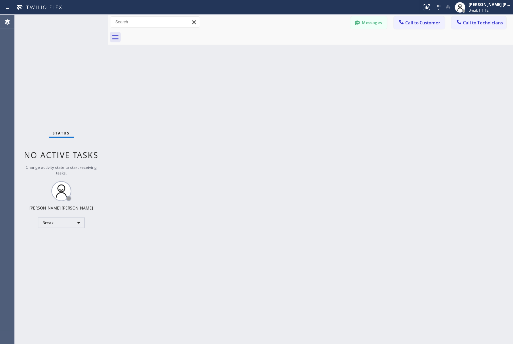
click at [245, 78] on div "Back to Dashboard Change Sender ID Customers Technicians MD [PERSON_NAME] [DATE…" at bounding box center [311, 179] width 406 height 329
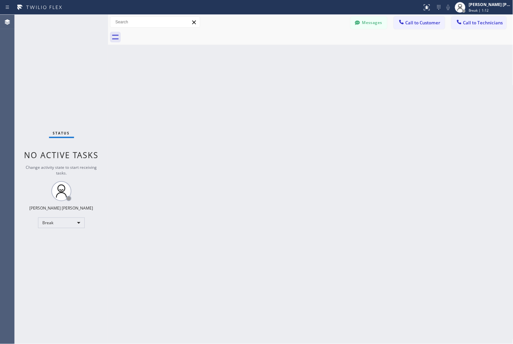
click at [245, 78] on div "Back to Dashboard Change Sender ID Customers Technicians MD [PERSON_NAME] [DATE…" at bounding box center [311, 179] width 406 height 329
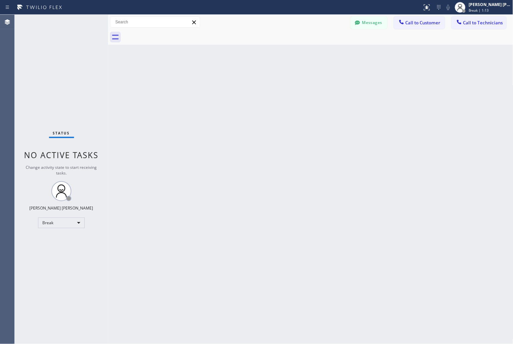
click at [245, 78] on div "Back to Dashboard Change Sender ID Customers Technicians MD [PERSON_NAME] [DATE…" at bounding box center [311, 179] width 406 height 329
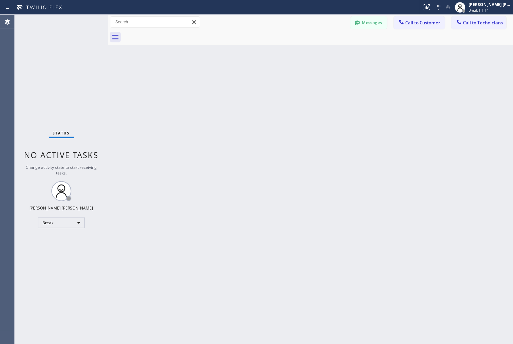
click at [245, 78] on div "Back to Dashboard Change Sender ID Customers Technicians MD [PERSON_NAME] [DATE…" at bounding box center [311, 179] width 406 height 329
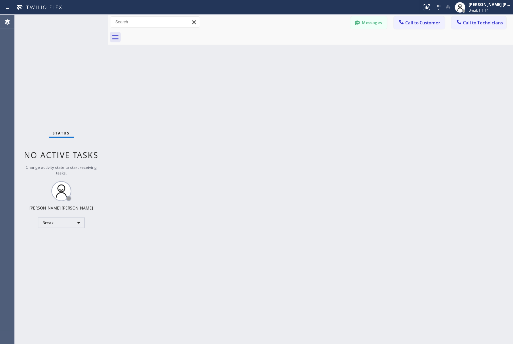
click at [245, 78] on div "Back to Dashboard Change Sender ID Customers Technicians MD [PERSON_NAME] [DATE…" at bounding box center [311, 179] width 406 height 329
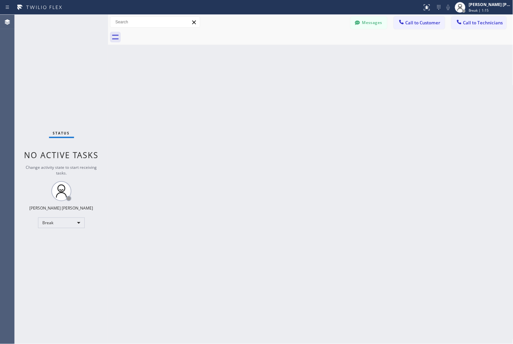
click at [245, 78] on div "Back to Dashboard Change Sender ID Customers Technicians MD [PERSON_NAME] [DATE…" at bounding box center [311, 179] width 406 height 329
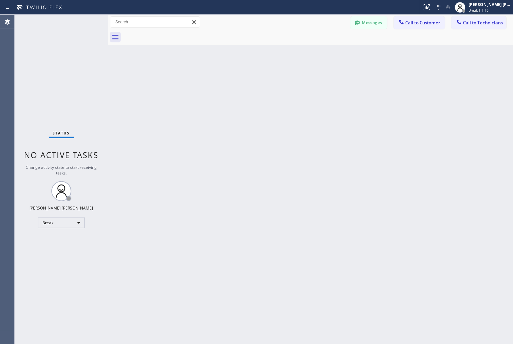
click at [245, 78] on div "Back to Dashboard Change Sender ID Customers Technicians MD [PERSON_NAME] [DATE…" at bounding box center [311, 179] width 406 height 329
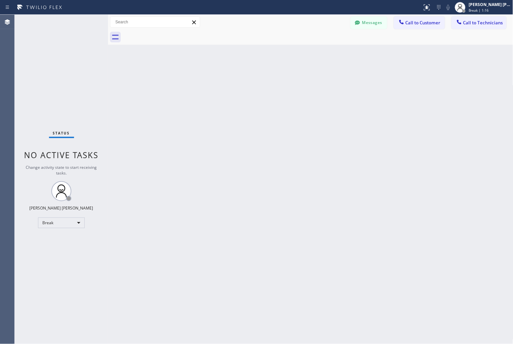
click at [245, 78] on div "Back to Dashboard Change Sender ID Customers Technicians MD [PERSON_NAME] [DATE…" at bounding box center [311, 179] width 406 height 329
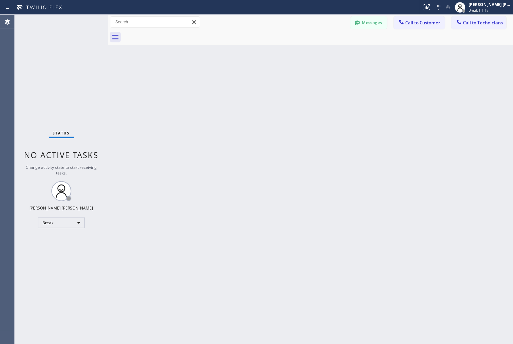
click at [245, 78] on div "Back to Dashboard Change Sender ID Customers Technicians MD [PERSON_NAME] [DATE…" at bounding box center [311, 179] width 406 height 329
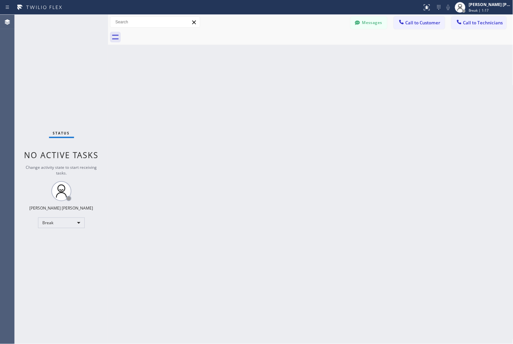
click at [245, 78] on div "Back to Dashboard Change Sender ID Customers Technicians MD [PERSON_NAME] [DATE…" at bounding box center [311, 179] width 406 height 329
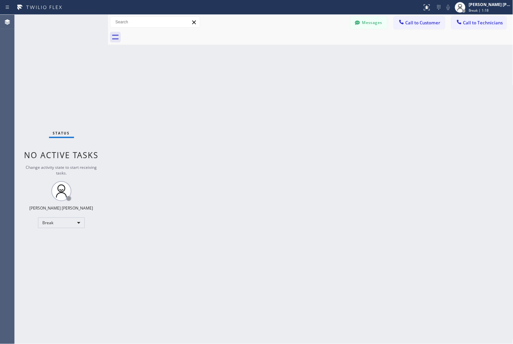
click at [245, 78] on div "Back to Dashboard Change Sender ID Customers Technicians MD [PERSON_NAME] [DATE…" at bounding box center [311, 179] width 406 height 329
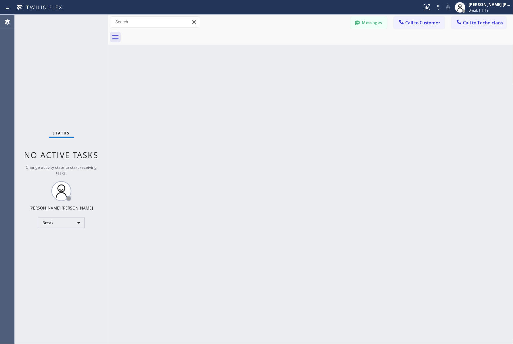
click at [245, 78] on div "Back to Dashboard Change Sender ID Customers Technicians MD [PERSON_NAME] [DATE…" at bounding box center [311, 179] width 406 height 329
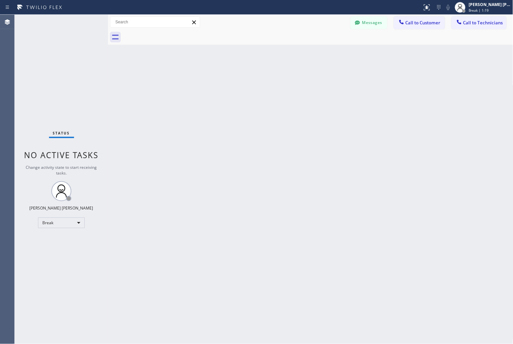
click at [245, 78] on div "Back to Dashboard Change Sender ID Customers Technicians MD [PERSON_NAME] [DATE…" at bounding box center [311, 179] width 406 height 329
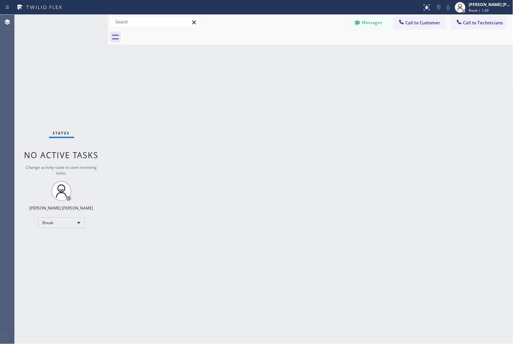
click at [245, 78] on div "Back to Dashboard Change Sender ID Customers Technicians MD [PERSON_NAME] [DATE…" at bounding box center [311, 179] width 406 height 329
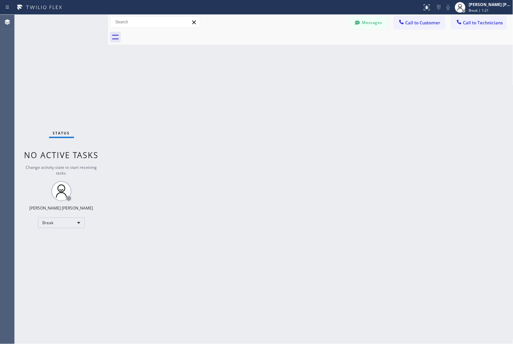
click at [245, 78] on div "Back to Dashboard Change Sender ID Customers Technicians MD [PERSON_NAME] [DATE…" at bounding box center [311, 179] width 406 height 329
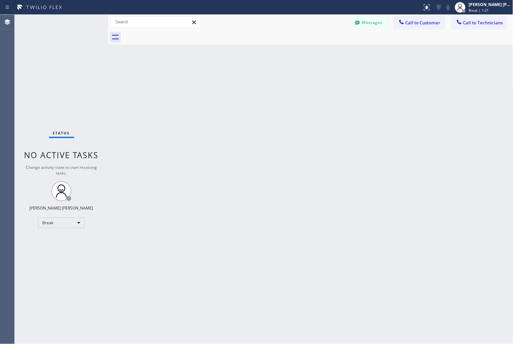
click at [245, 78] on div "Back to Dashboard Change Sender ID Customers Technicians MD [PERSON_NAME] [DATE…" at bounding box center [311, 179] width 406 height 329
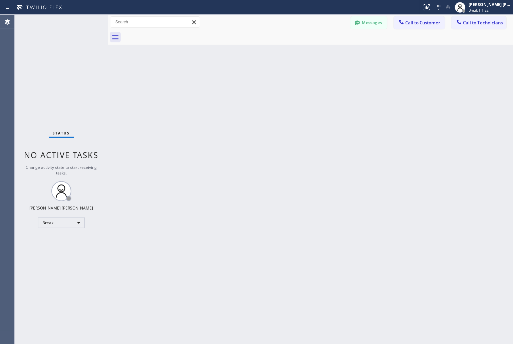
click at [245, 78] on div "Back to Dashboard Change Sender ID Customers Technicians MD [PERSON_NAME] [DATE…" at bounding box center [311, 179] width 406 height 329
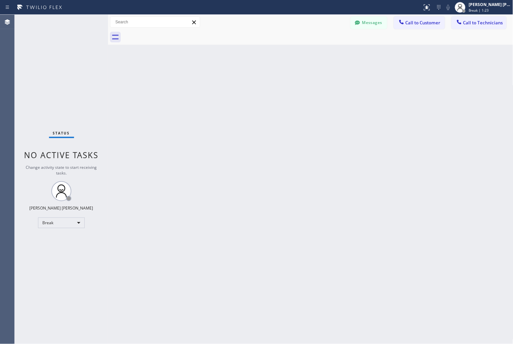
click at [245, 78] on div "Back to Dashboard Change Sender ID Customers Technicians MD [PERSON_NAME] [DATE…" at bounding box center [311, 179] width 406 height 329
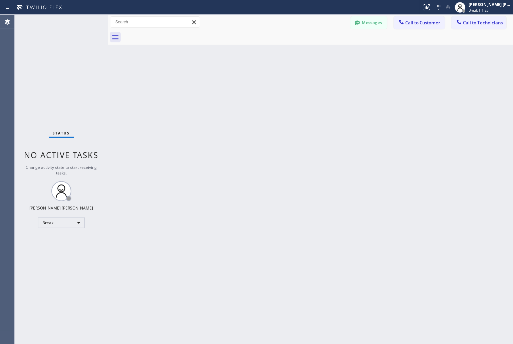
click at [245, 78] on div "Back to Dashboard Change Sender ID Customers Technicians MD [PERSON_NAME] [DATE…" at bounding box center [311, 179] width 406 height 329
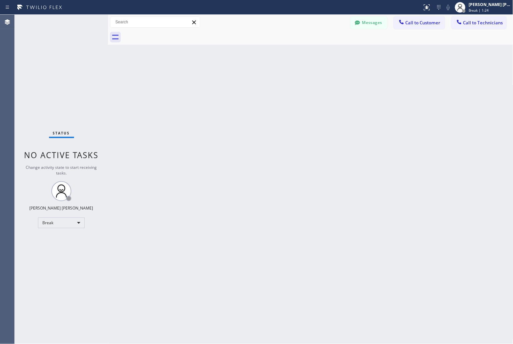
click at [245, 78] on div "Back to Dashboard Change Sender ID Customers Technicians MD [PERSON_NAME] [DATE…" at bounding box center [311, 179] width 406 height 329
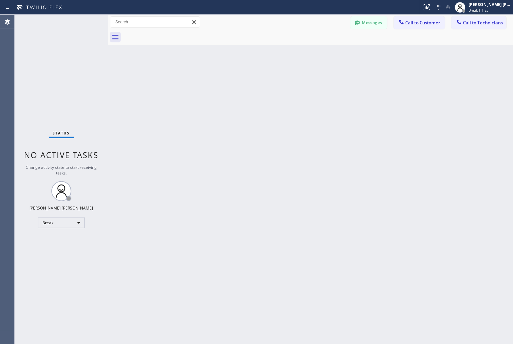
click at [245, 78] on div "Back to Dashboard Change Sender ID Customers Technicians MD [PERSON_NAME] [DATE…" at bounding box center [311, 179] width 406 height 329
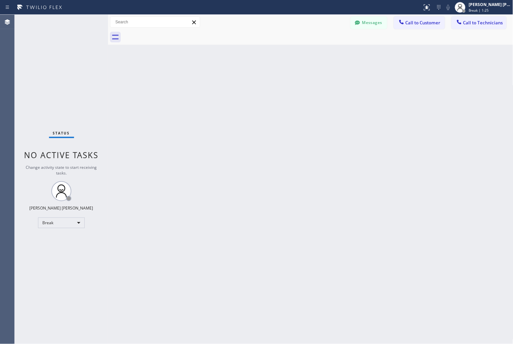
click at [245, 78] on div "Back to Dashboard Change Sender ID Customers Technicians MD [PERSON_NAME] [DATE…" at bounding box center [311, 179] width 406 height 329
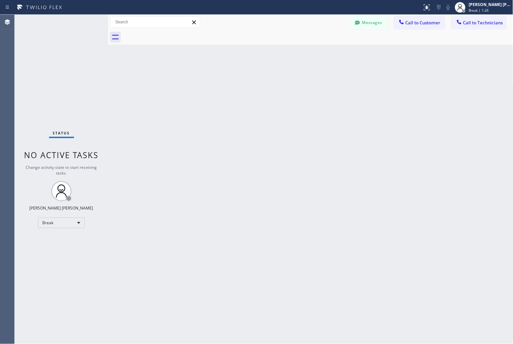
click at [245, 78] on div "Back to Dashboard Change Sender ID Customers Technicians MD [PERSON_NAME] [DATE…" at bounding box center [311, 179] width 406 height 329
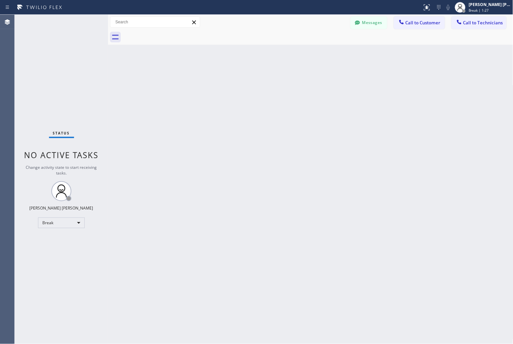
click at [245, 78] on div "Back to Dashboard Change Sender ID Customers Technicians MD [PERSON_NAME] [DATE…" at bounding box center [311, 179] width 406 height 329
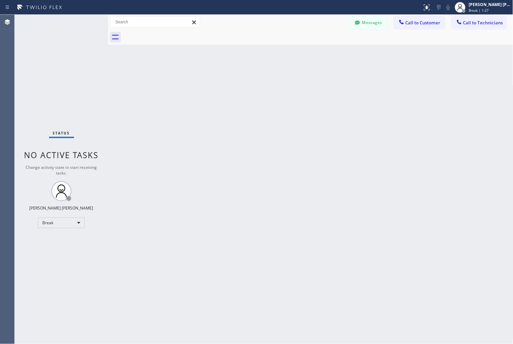
click at [245, 78] on div "Back to Dashboard Change Sender ID Customers Technicians MD [PERSON_NAME] [DATE…" at bounding box center [311, 179] width 406 height 329
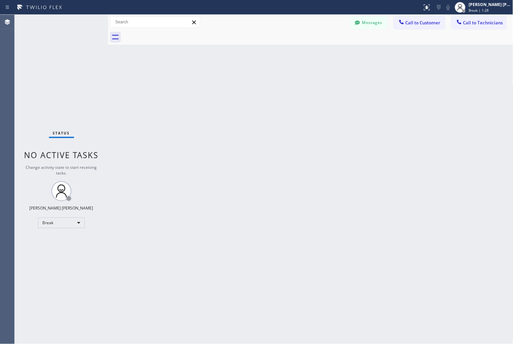
click at [245, 78] on div "Back to Dashboard Change Sender ID Customers Technicians MD [PERSON_NAME] [DATE…" at bounding box center [311, 179] width 406 height 329
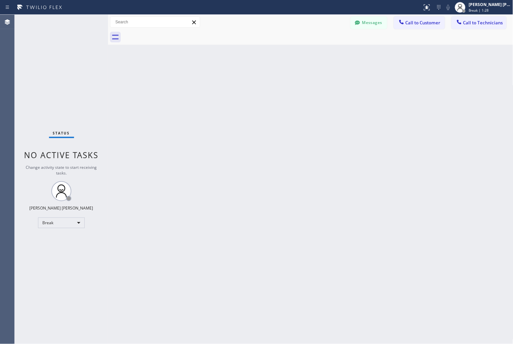
click at [245, 78] on div "Back to Dashboard Change Sender ID Customers Technicians MD [PERSON_NAME] [DATE…" at bounding box center [311, 179] width 406 height 329
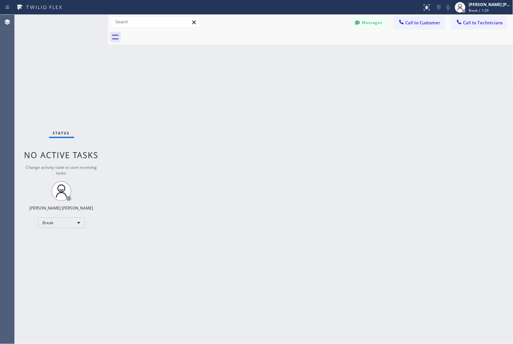
click at [245, 78] on div "Back to Dashboard Change Sender ID Customers Technicians MD [PERSON_NAME] [DATE…" at bounding box center [311, 179] width 406 height 329
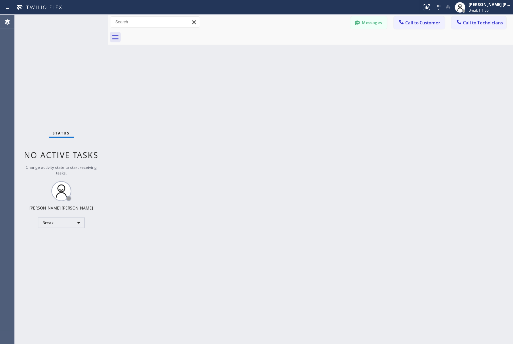
click at [245, 78] on div "Back to Dashboard Change Sender ID Customers Technicians MD [PERSON_NAME] [DATE…" at bounding box center [311, 179] width 406 height 329
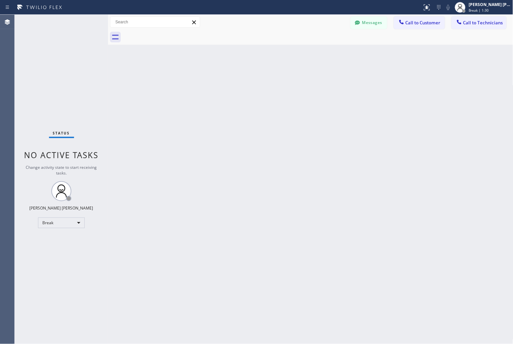
click at [245, 78] on div "Back to Dashboard Change Sender ID Customers Technicians MD [PERSON_NAME] [DATE…" at bounding box center [311, 179] width 406 height 329
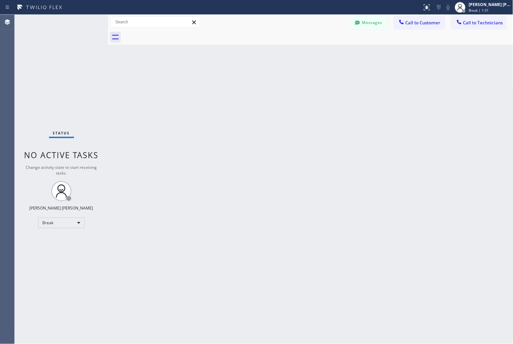
click at [245, 78] on div "Back to Dashboard Change Sender ID Customers Technicians MD [PERSON_NAME] [DATE…" at bounding box center [311, 179] width 406 height 329
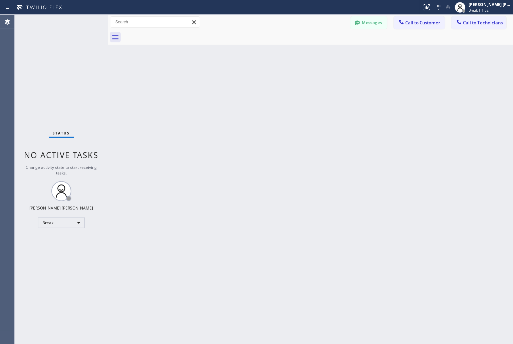
click at [245, 78] on div "Back to Dashboard Change Sender ID Customers Technicians MD [PERSON_NAME] [DATE…" at bounding box center [311, 179] width 406 height 329
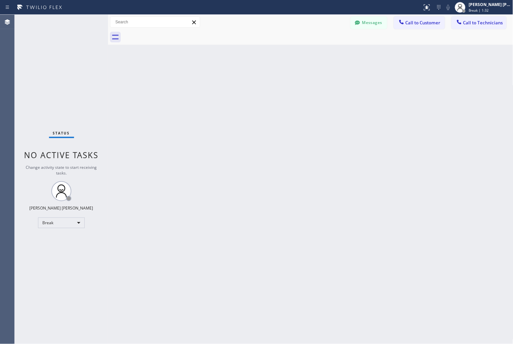
click at [245, 78] on div "Back to Dashboard Change Sender ID Customers Technicians MD [PERSON_NAME] [DATE…" at bounding box center [311, 179] width 406 height 329
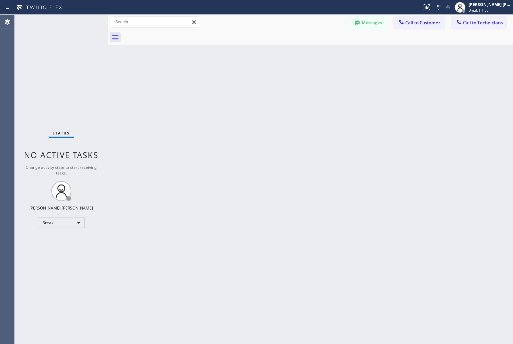
click at [245, 78] on div "Back to Dashboard Change Sender ID Customers Technicians MD [PERSON_NAME] [DATE…" at bounding box center [311, 179] width 406 height 329
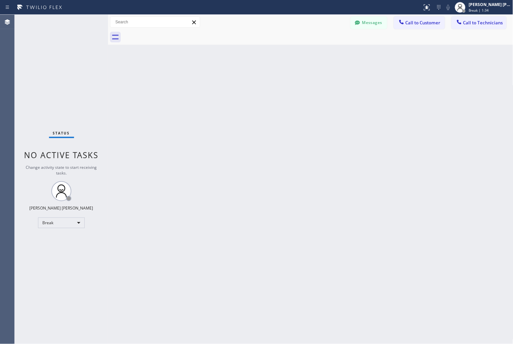
click at [245, 78] on div "Back to Dashboard Change Sender ID Customers Technicians MD [PERSON_NAME] [DATE…" at bounding box center [311, 179] width 406 height 329
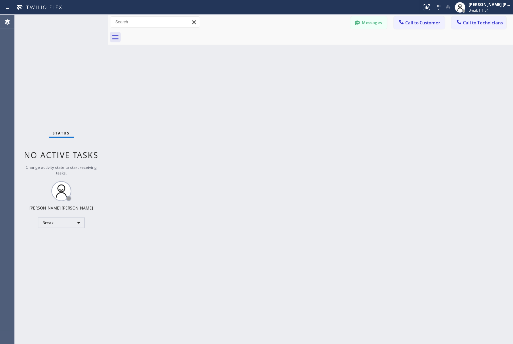
click at [245, 78] on div "Back to Dashboard Change Sender ID Customers Technicians MD [PERSON_NAME] [DATE…" at bounding box center [311, 179] width 406 height 329
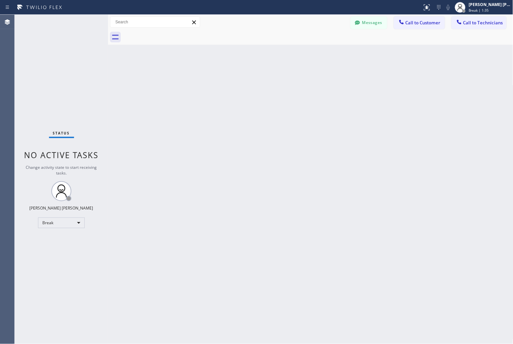
click at [245, 78] on div "Back to Dashboard Change Sender ID Customers Technicians MD [PERSON_NAME] [DATE…" at bounding box center [311, 179] width 406 height 329
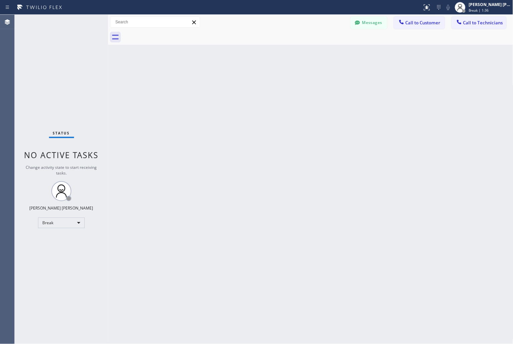
click at [245, 78] on div "Back to Dashboard Change Sender ID Customers Technicians MD [PERSON_NAME] [DATE…" at bounding box center [311, 179] width 406 height 329
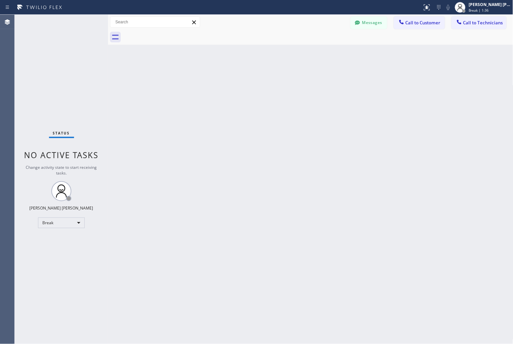
click at [245, 78] on div "Back to Dashboard Change Sender ID Customers Technicians MD [PERSON_NAME] [DATE…" at bounding box center [311, 179] width 406 height 329
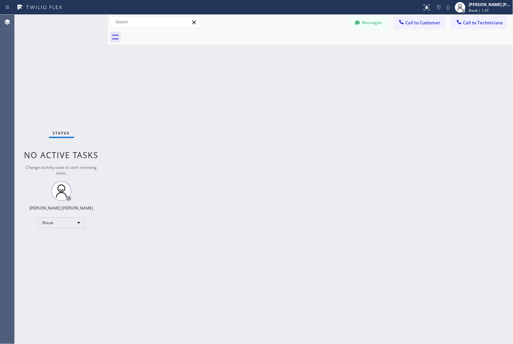
click at [245, 78] on div "Back to Dashboard Change Sender ID Customers Technicians MD [PERSON_NAME] [DATE…" at bounding box center [311, 179] width 406 height 329
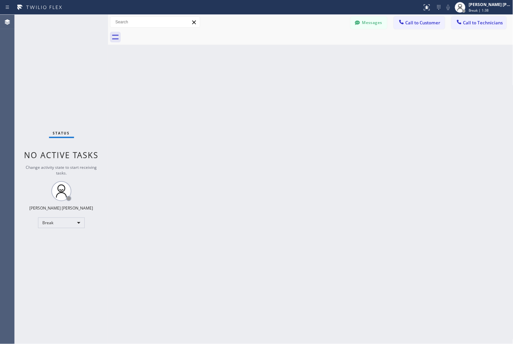
click at [245, 78] on div "Back to Dashboard Change Sender ID Customers Technicians MD [PERSON_NAME] [DATE…" at bounding box center [311, 179] width 406 height 329
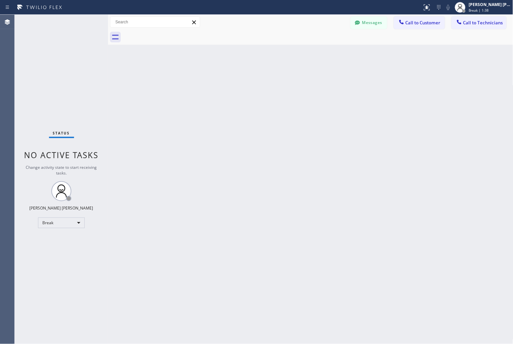
click at [245, 78] on div "Back to Dashboard Change Sender ID Customers Technicians MD [PERSON_NAME] [DATE…" at bounding box center [311, 179] width 406 height 329
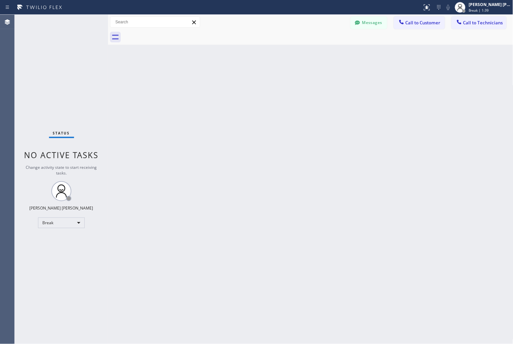
click at [245, 78] on div "Back to Dashboard Change Sender ID Customers Technicians MD [PERSON_NAME] [DATE…" at bounding box center [311, 179] width 406 height 329
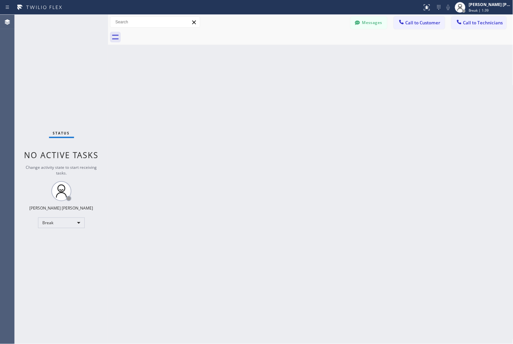
click at [245, 78] on div "Back to Dashboard Change Sender ID Customers Technicians MD [PERSON_NAME] [DATE…" at bounding box center [311, 179] width 406 height 329
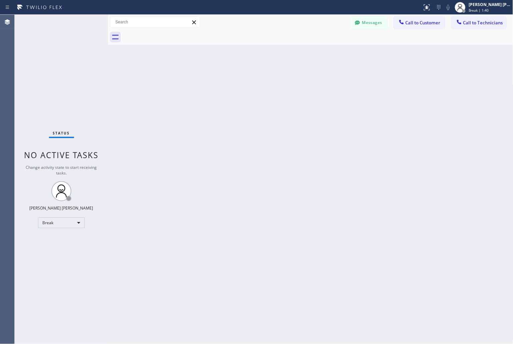
click at [245, 78] on div "Back to Dashboard Change Sender ID Customers Technicians MD [PERSON_NAME] [DATE…" at bounding box center [311, 179] width 406 height 329
click
